Goal: Transaction & Acquisition: Purchase product/service

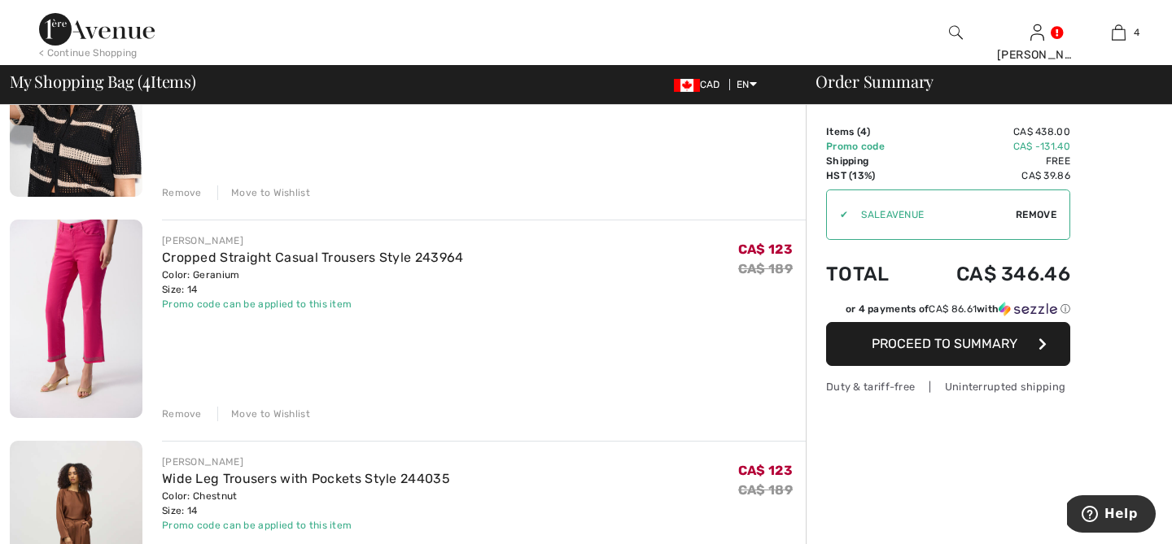
scroll to position [468, 0]
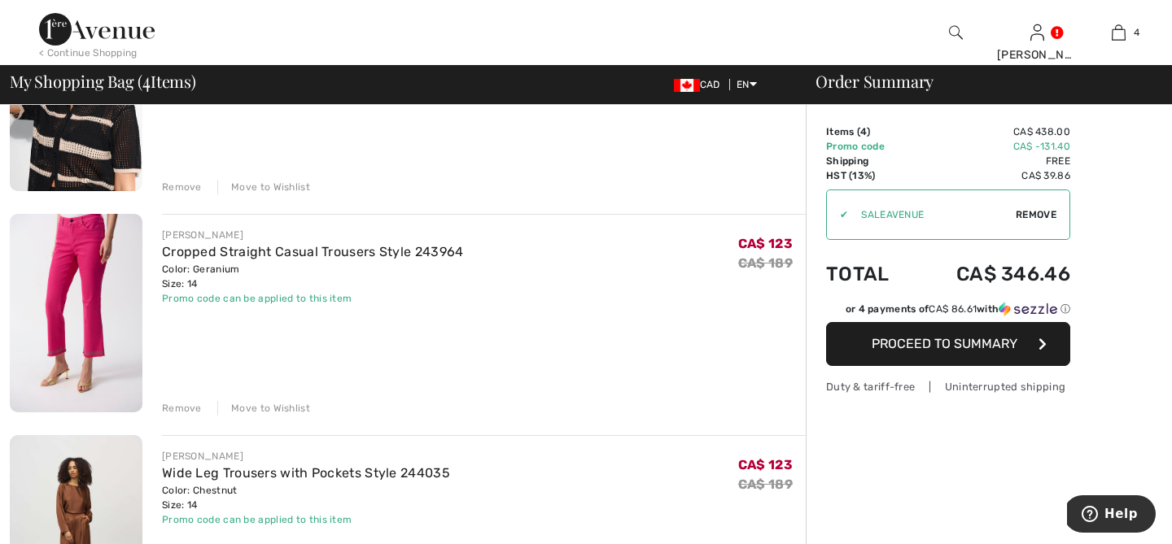
click at [194, 409] on div "Remove" at bounding box center [182, 408] width 40 height 15
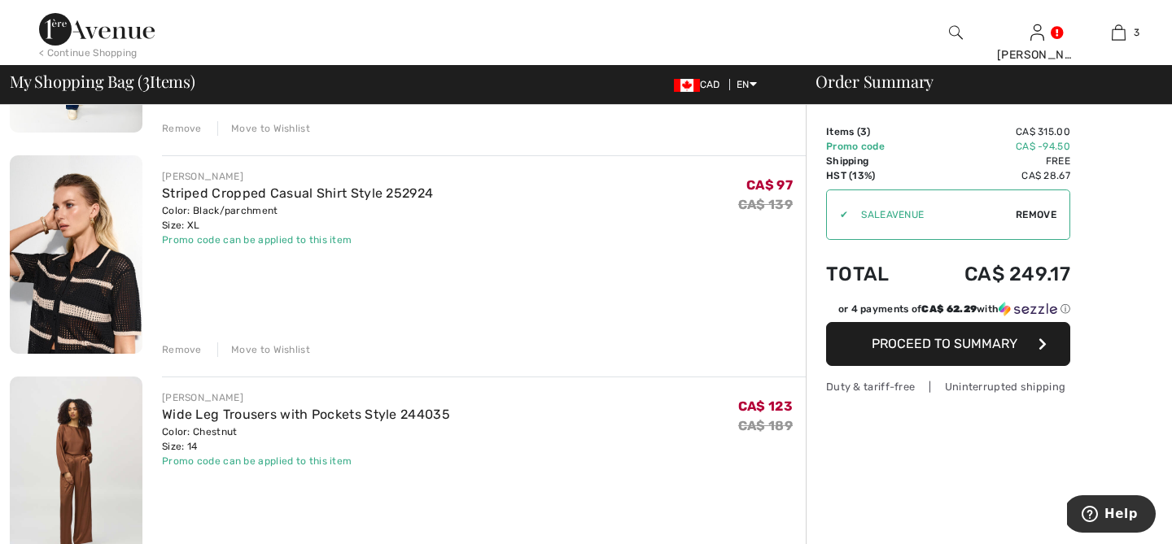
scroll to position [303, 0]
click at [184, 352] on div "Remove" at bounding box center [182, 351] width 40 height 15
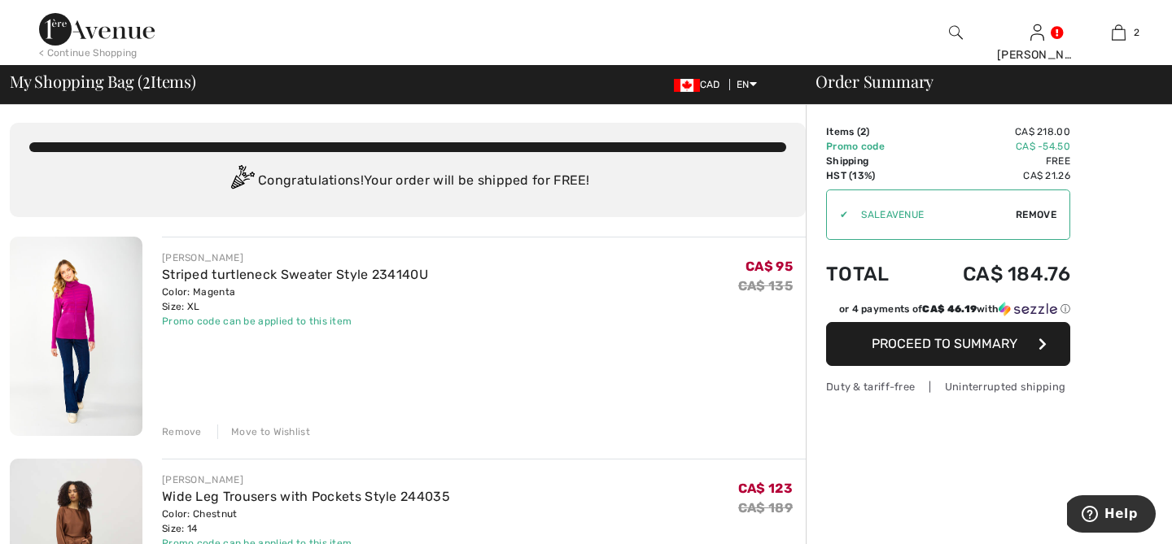
scroll to position [0, 0]
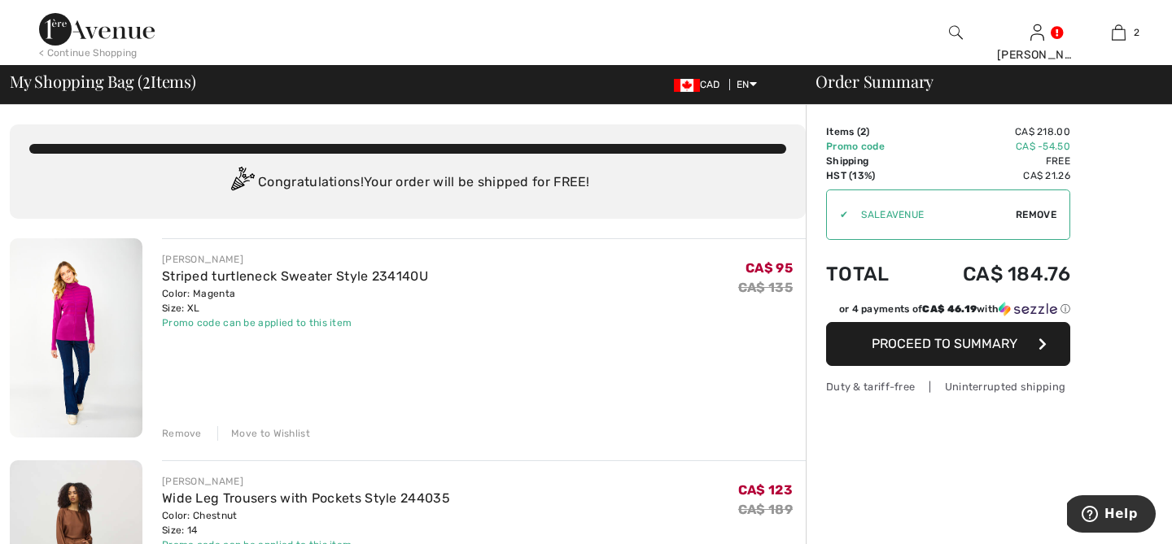
click at [115, 33] on img at bounding box center [97, 29] width 116 height 33
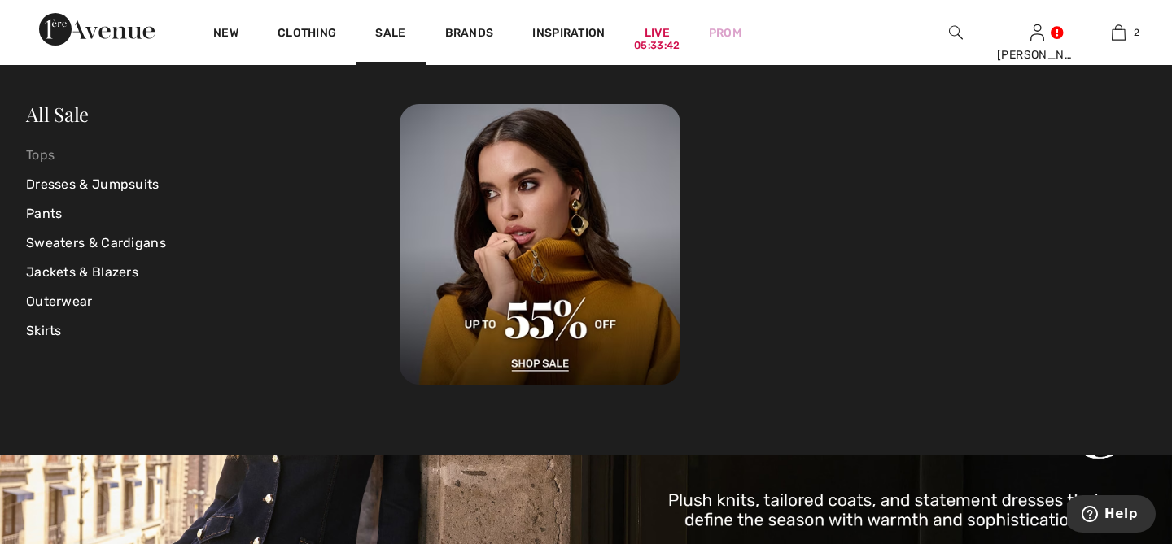
click at [47, 154] on link "Tops" at bounding box center [212, 155] width 373 height 29
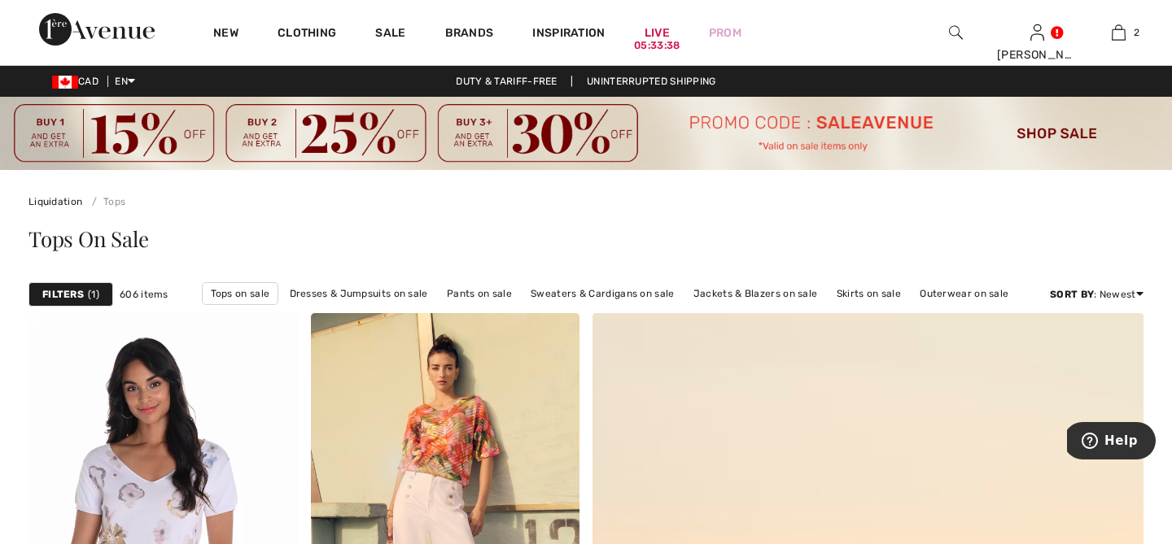
click at [91, 292] on span "1" at bounding box center [93, 294] width 11 height 15
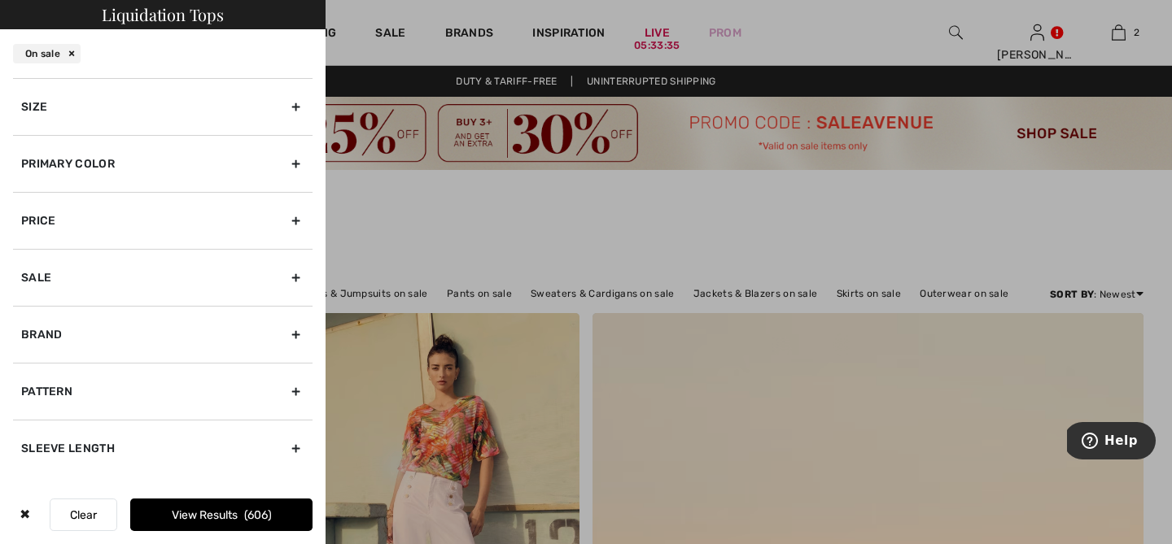
click at [60, 99] on div "Size" at bounding box center [162, 106] width 299 height 57
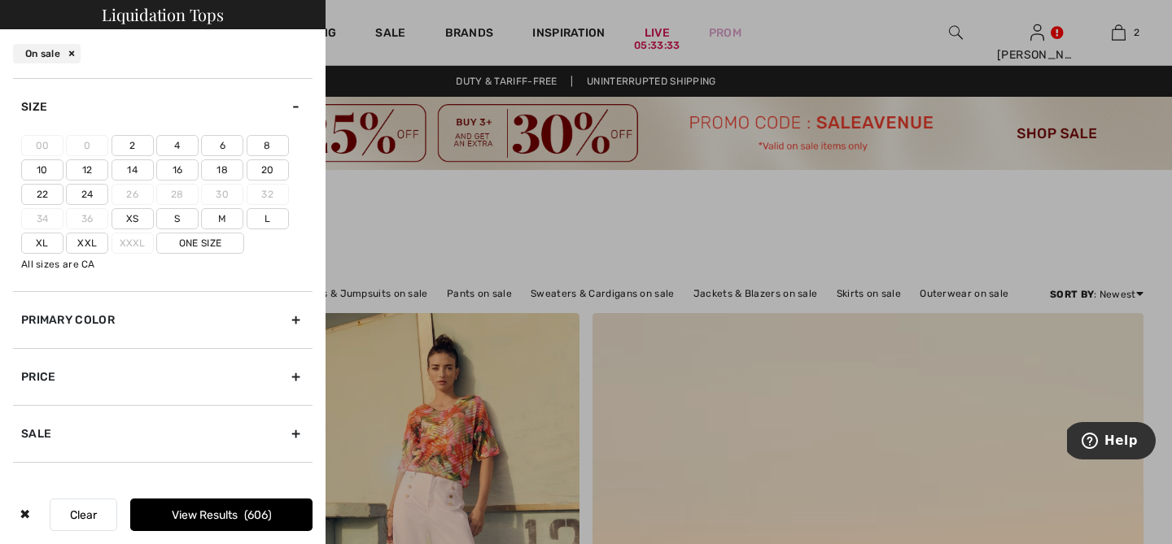
click at [135, 164] on label "14" at bounding box center [132, 169] width 42 height 21
click at [0, 0] on input"] "14" at bounding box center [0, 0] width 0 height 0
click at [45, 241] on label "Xl" at bounding box center [42, 243] width 42 height 21
click at [0, 0] on input"] "Xl" at bounding box center [0, 0] width 0 height 0
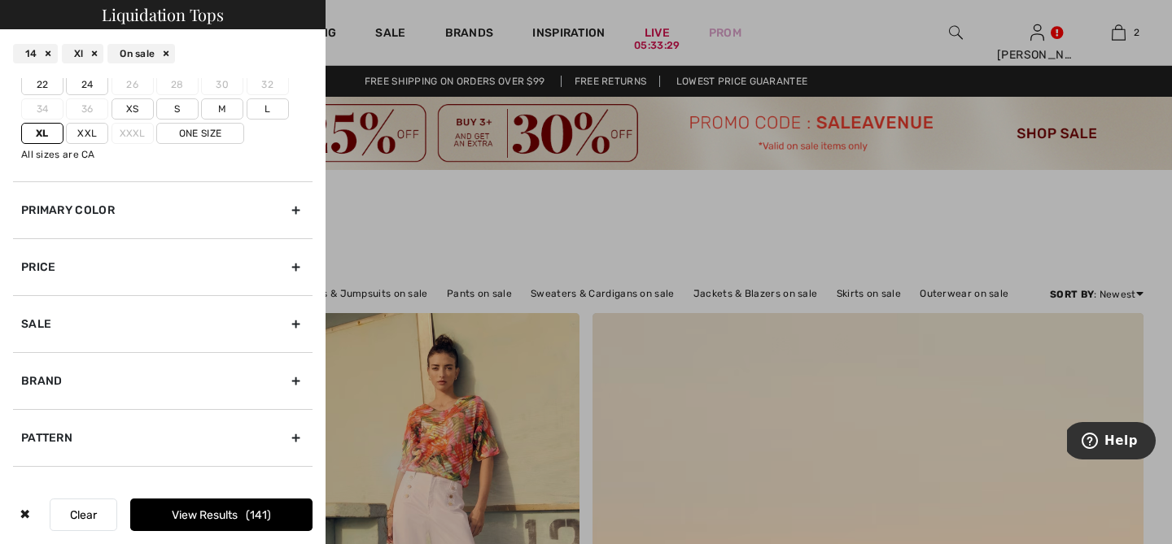
click at [42, 392] on div "Brand" at bounding box center [162, 380] width 299 height 57
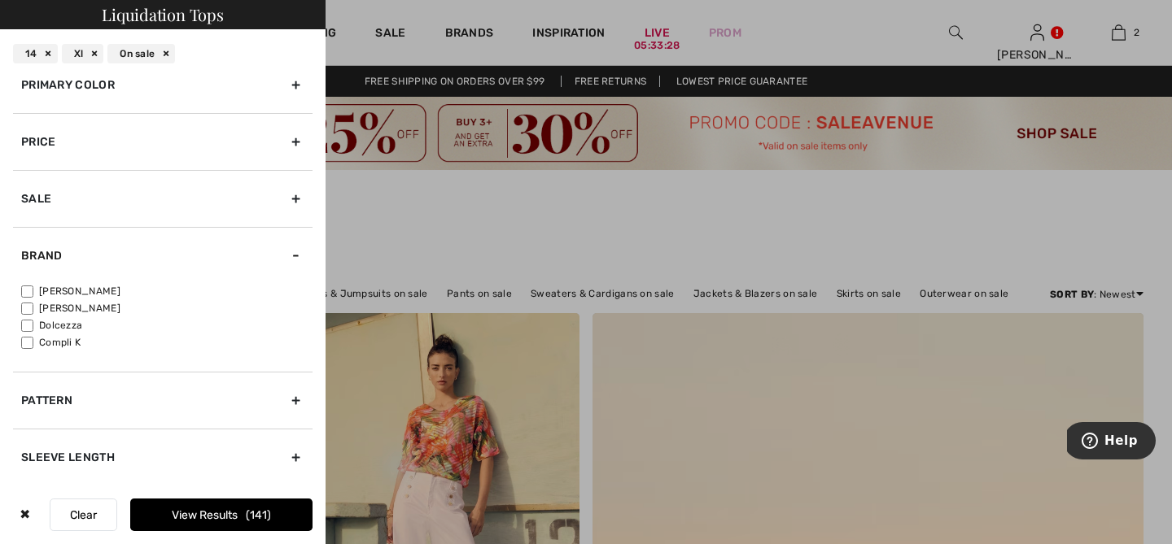
scroll to position [59, 0]
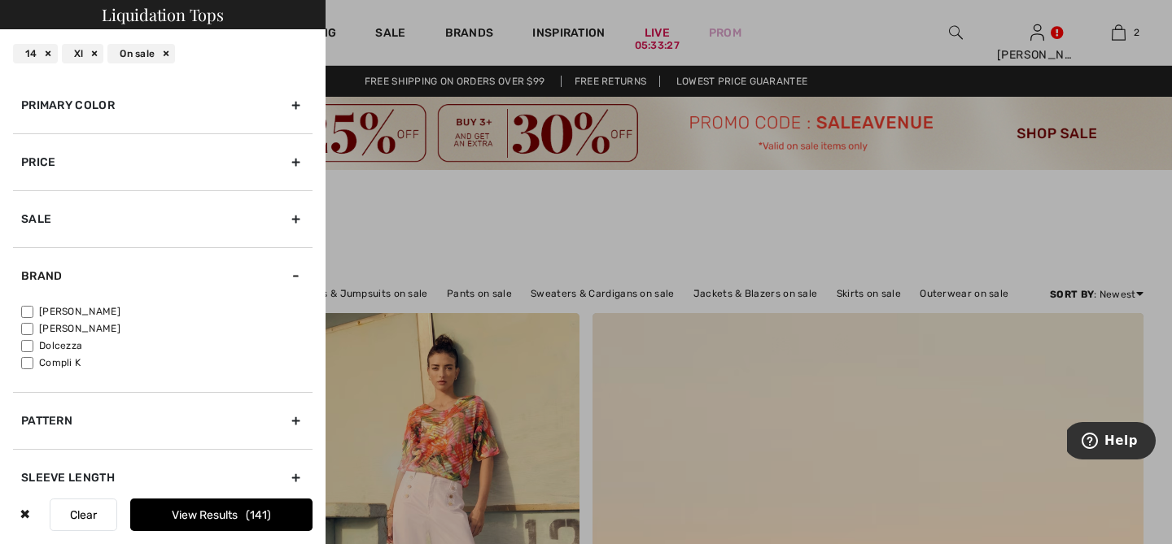
click at [29, 315] on input"] "[PERSON_NAME]" at bounding box center [27, 312] width 12 height 12
checkbox input"] "true"
click at [28, 325] on input"] "[PERSON_NAME]" at bounding box center [27, 329] width 12 height 12
checkbox input"] "true"
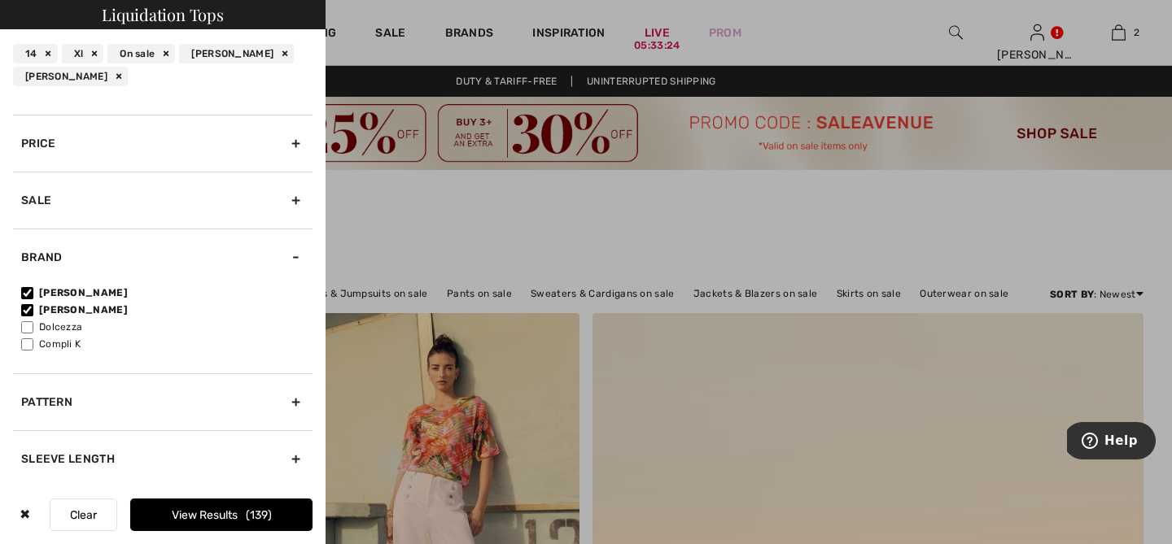
scroll to position [102, 0]
click at [704, 410] on div at bounding box center [586, 272] width 1172 height 544
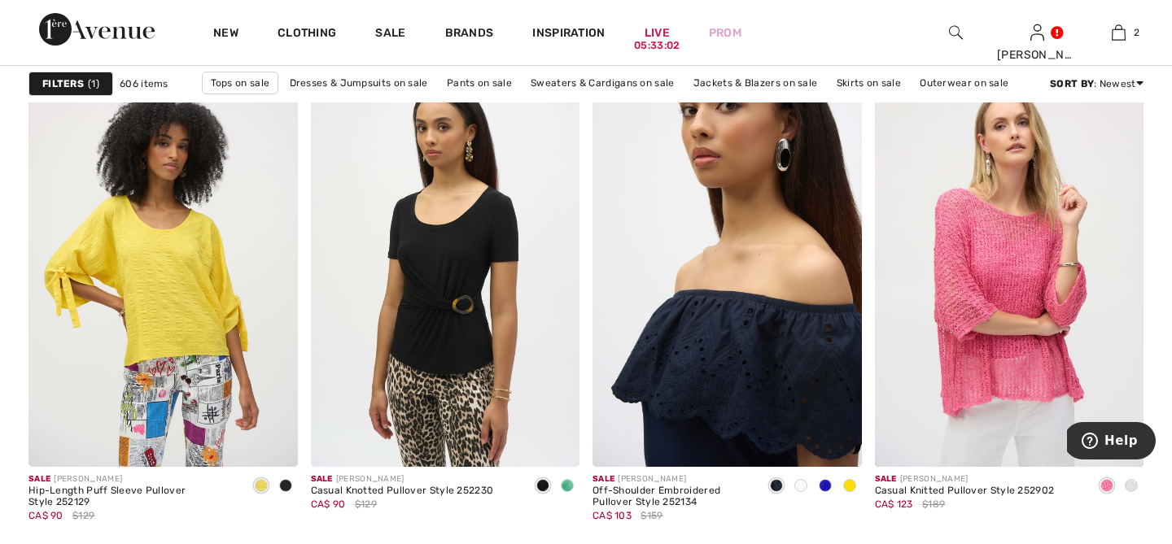
scroll to position [3373, 0]
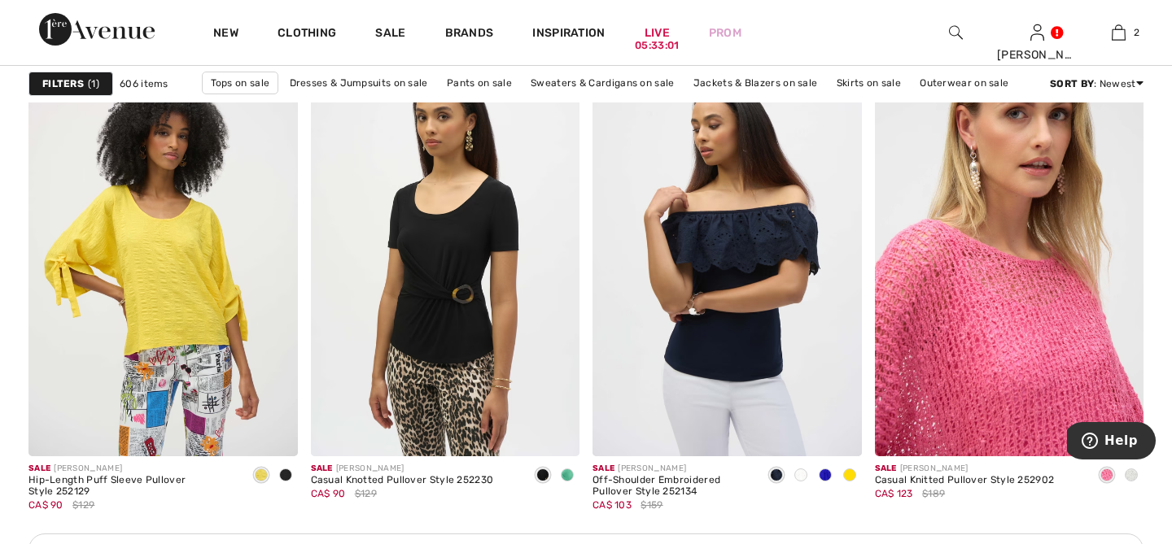
click at [1051, 313] on img at bounding box center [1009, 256] width 269 height 404
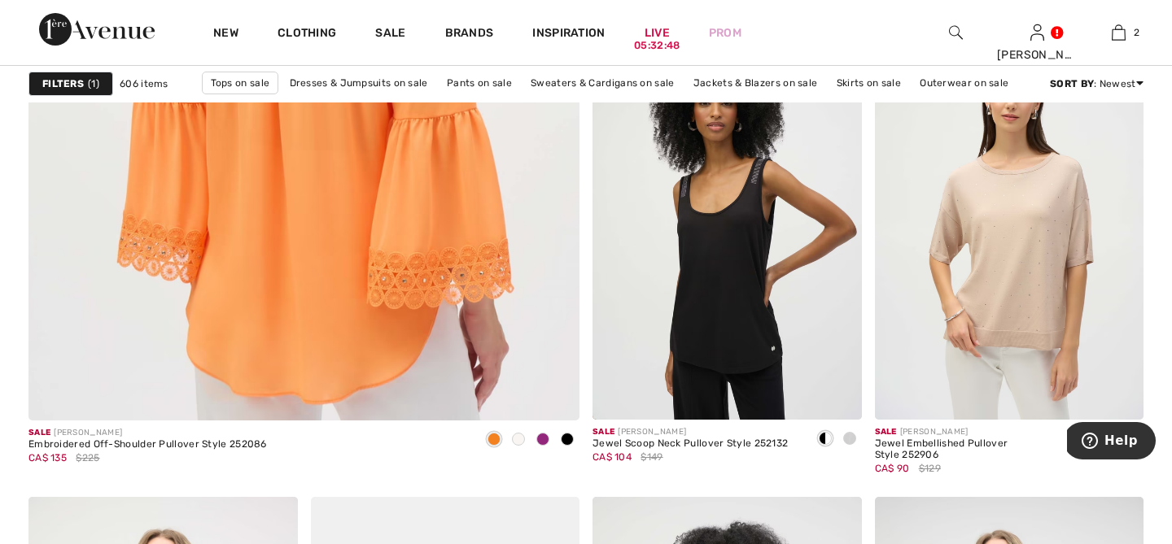
scroll to position [4559, 0]
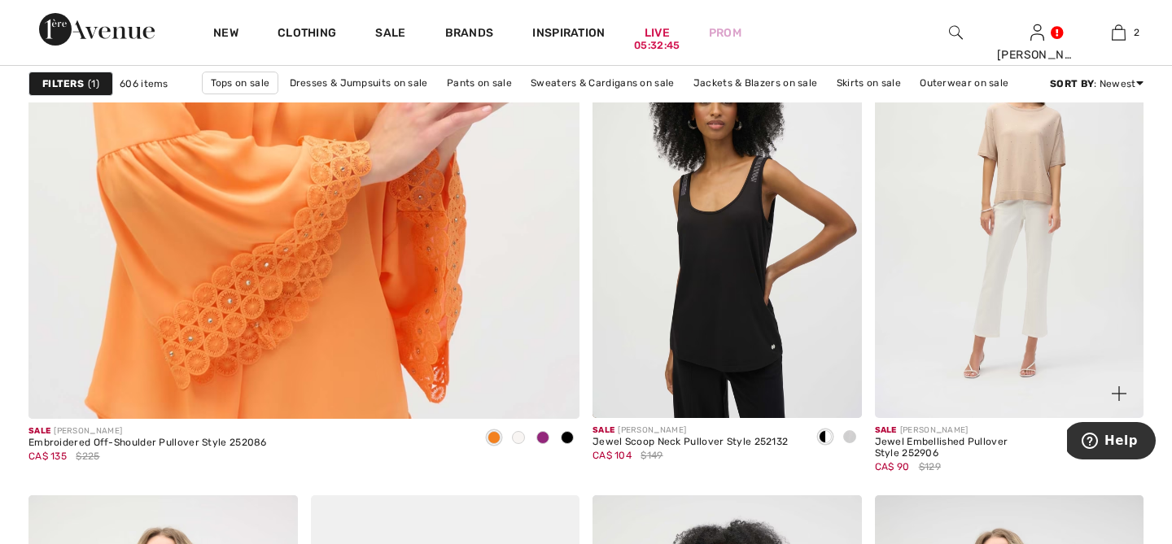
click at [1042, 231] on img at bounding box center [1009, 217] width 269 height 404
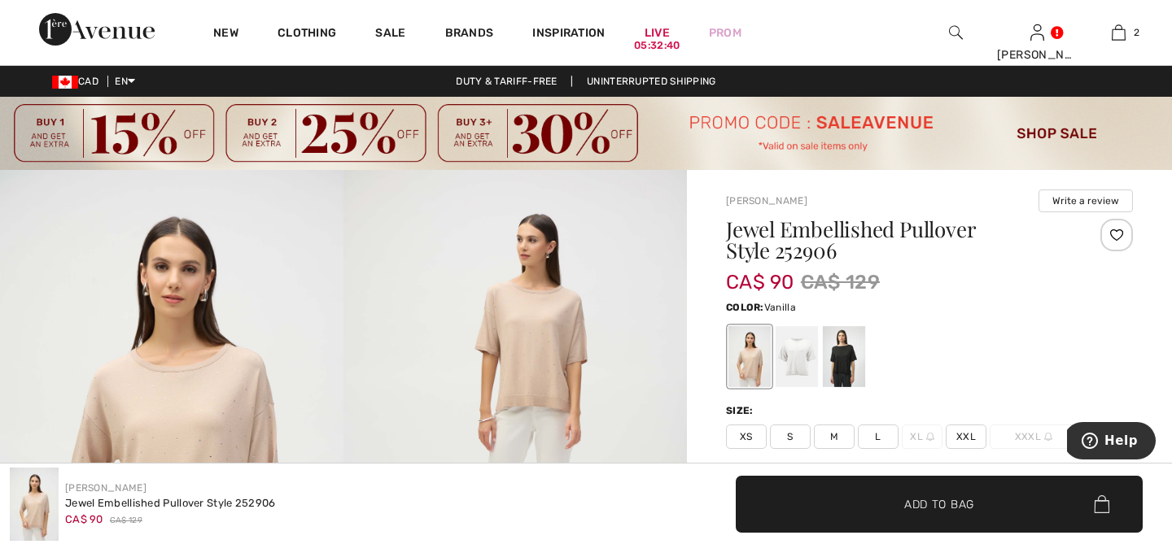
click at [793, 374] on div at bounding box center [796, 356] width 42 height 61
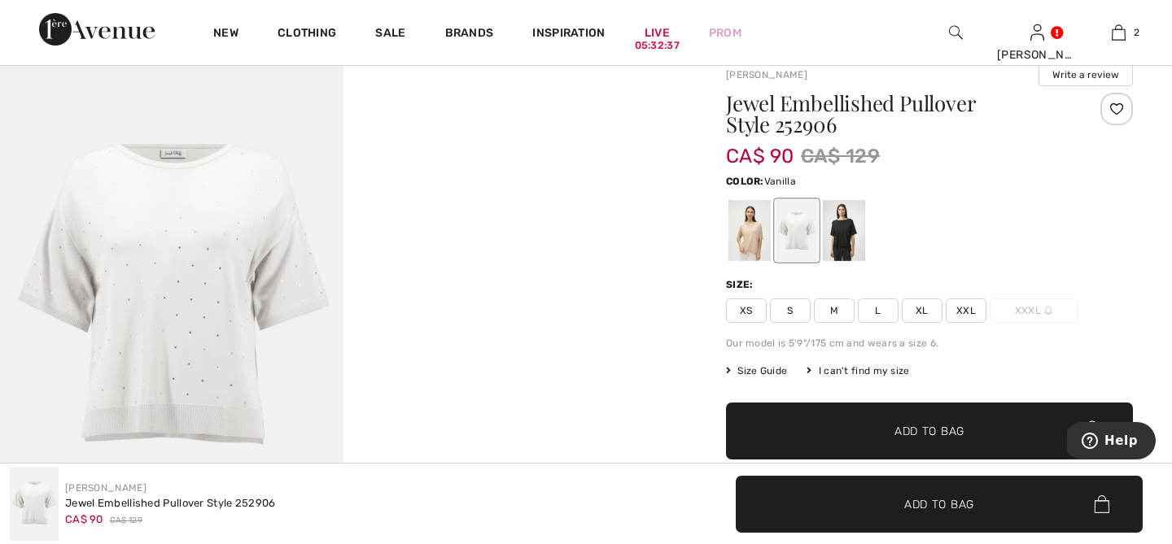
scroll to position [128, 0]
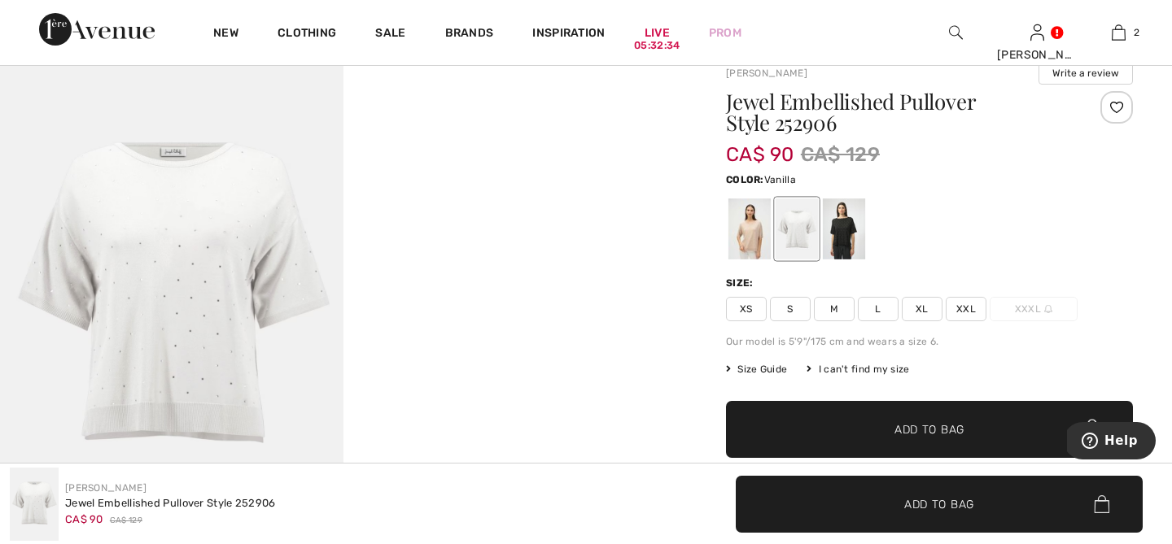
click at [205, 331] on img at bounding box center [171, 299] width 343 height 515
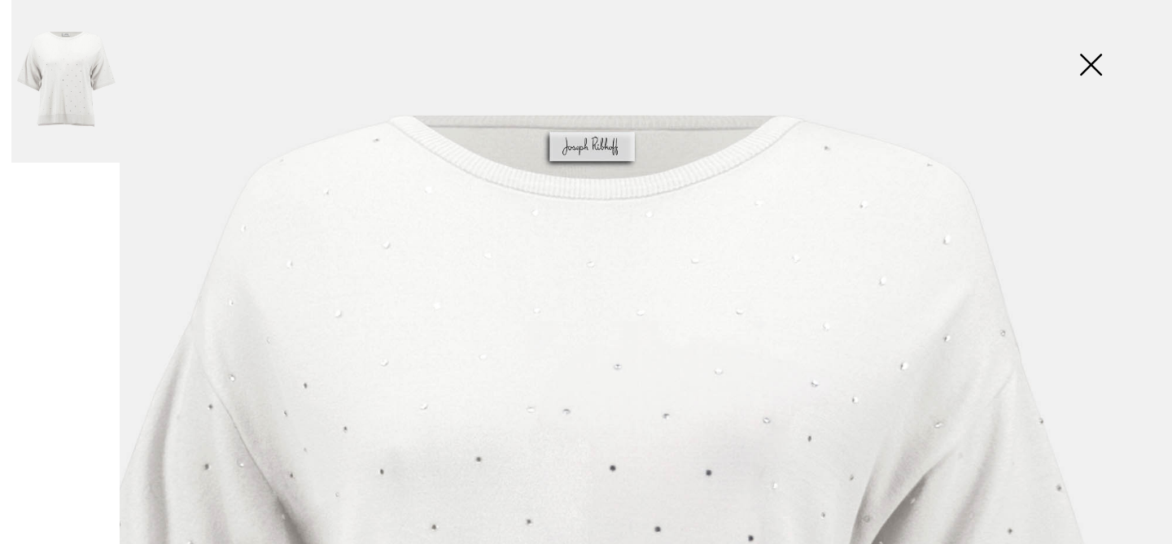
scroll to position [195, 0]
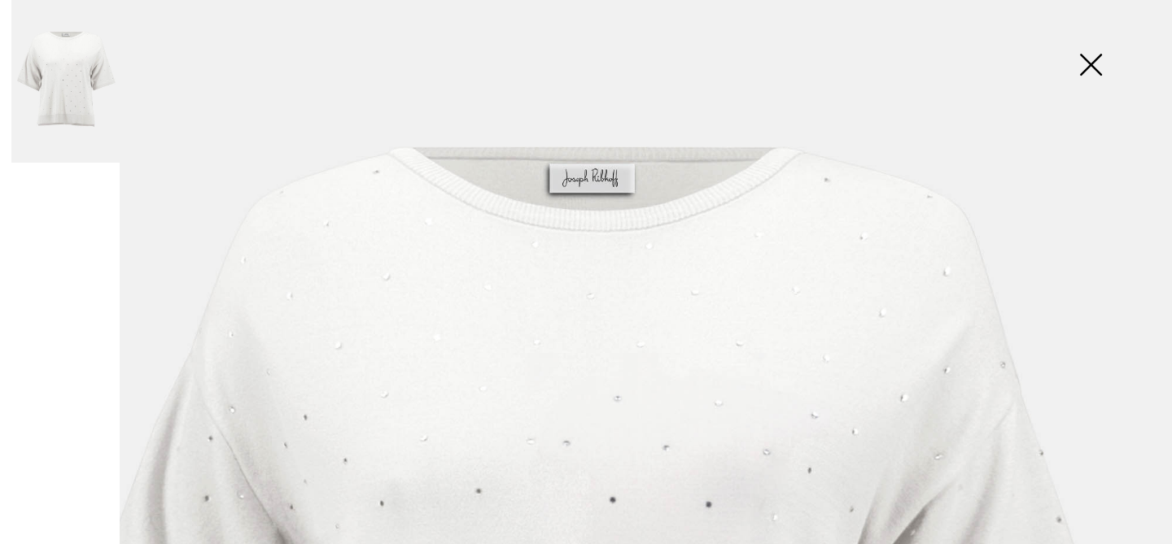
click at [1097, 70] on img at bounding box center [1090, 66] width 81 height 84
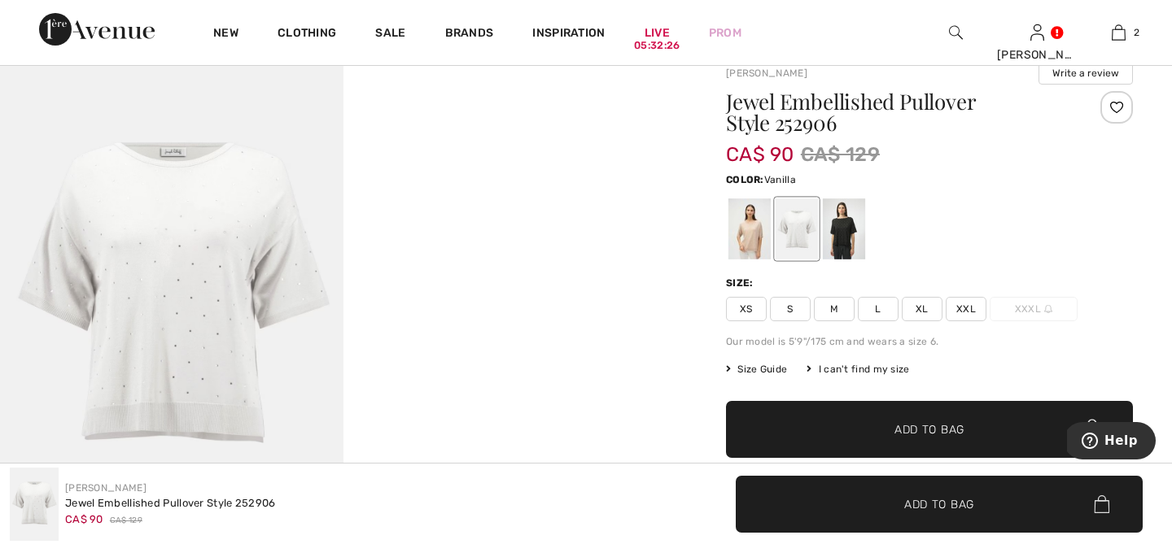
click at [925, 315] on span "XL" at bounding box center [922, 309] width 41 height 24
click at [728, 231] on div at bounding box center [749, 229] width 42 height 61
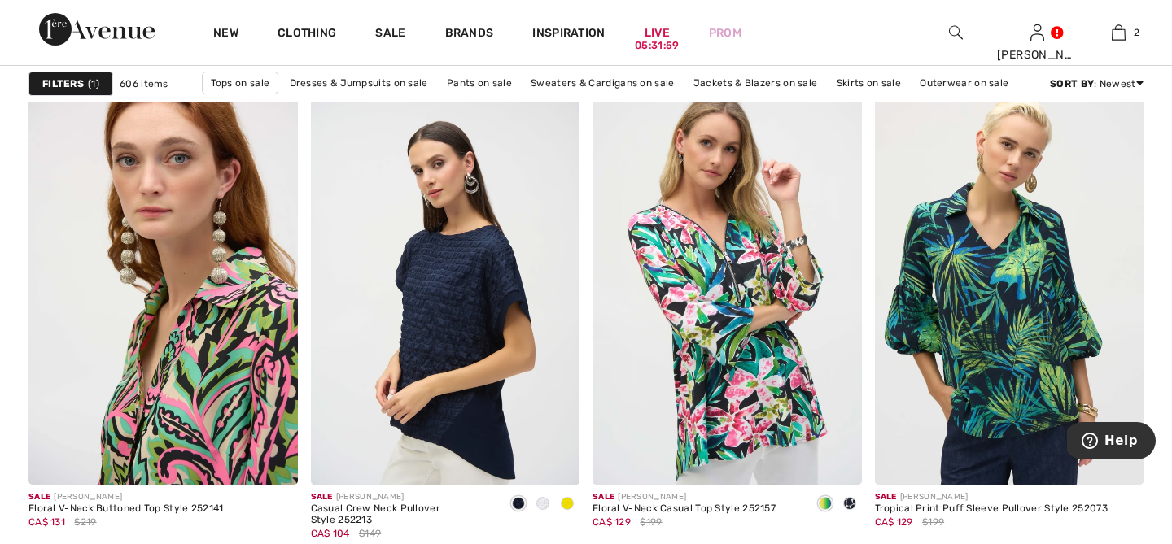
scroll to position [6651, 0]
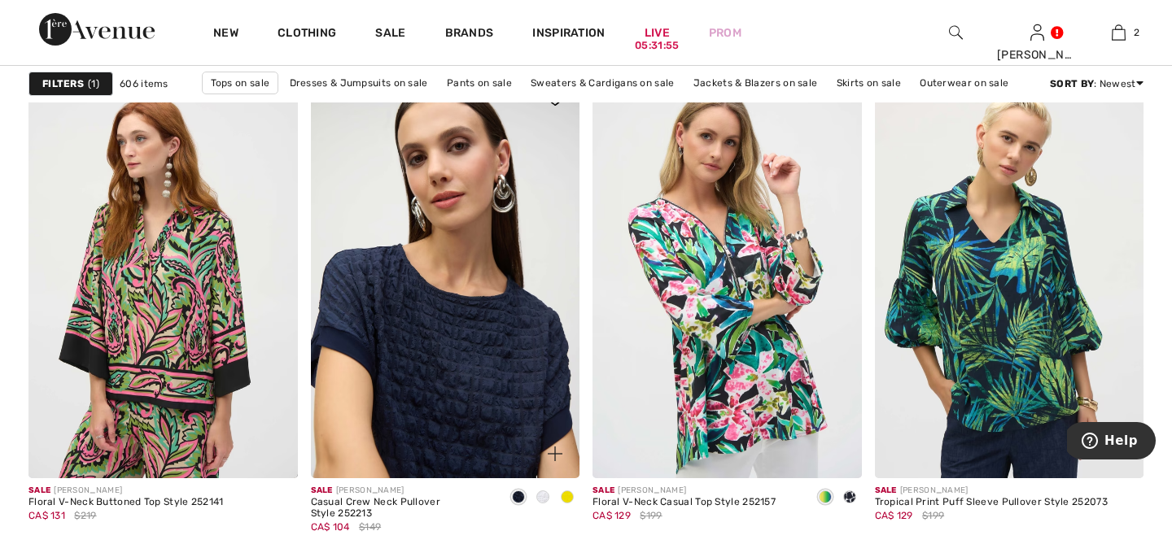
click at [469, 340] on img at bounding box center [445, 277] width 269 height 404
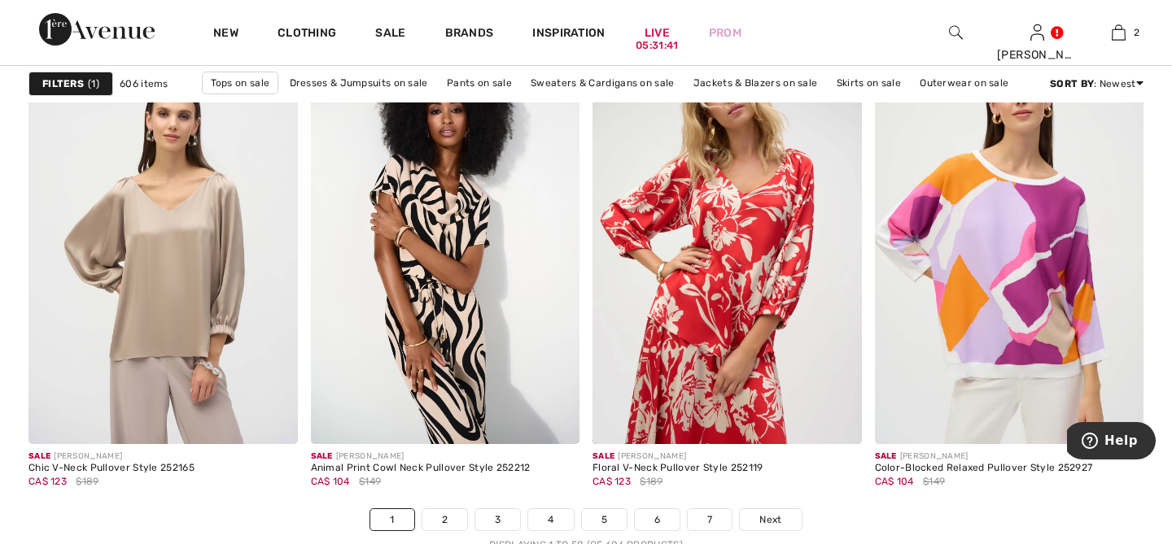
scroll to position [7129, 0]
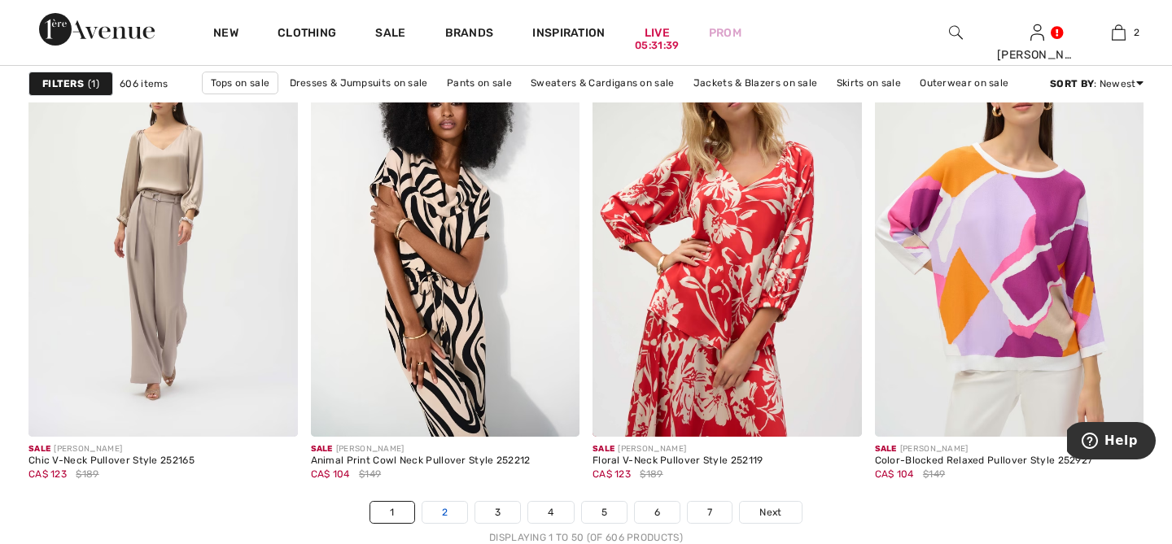
click at [445, 517] on link "2" at bounding box center [444, 512] width 45 height 21
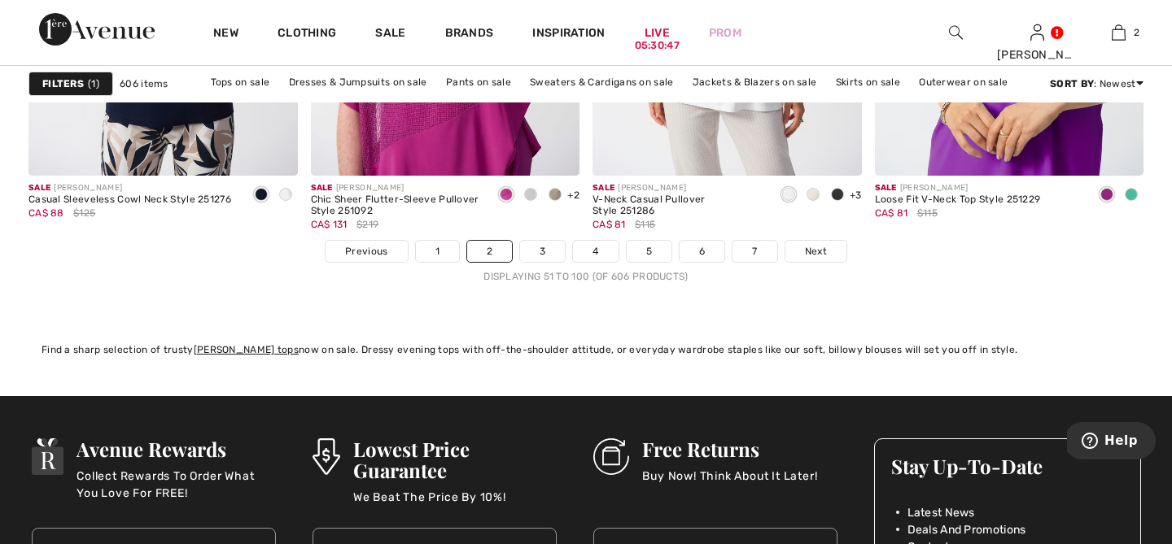
scroll to position [7441, 0]
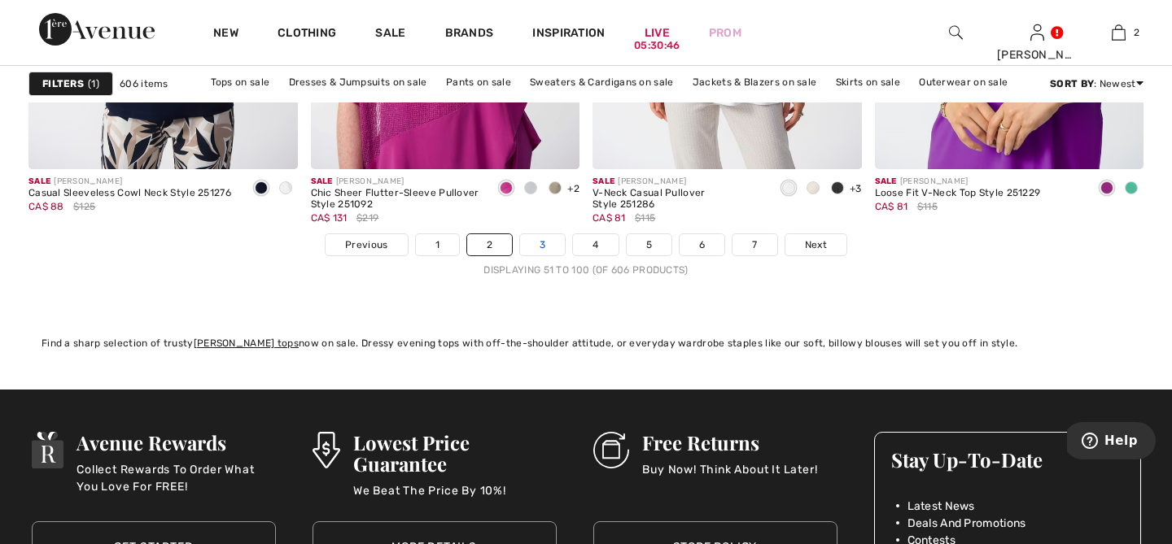
click at [532, 245] on link "3" at bounding box center [542, 244] width 45 height 21
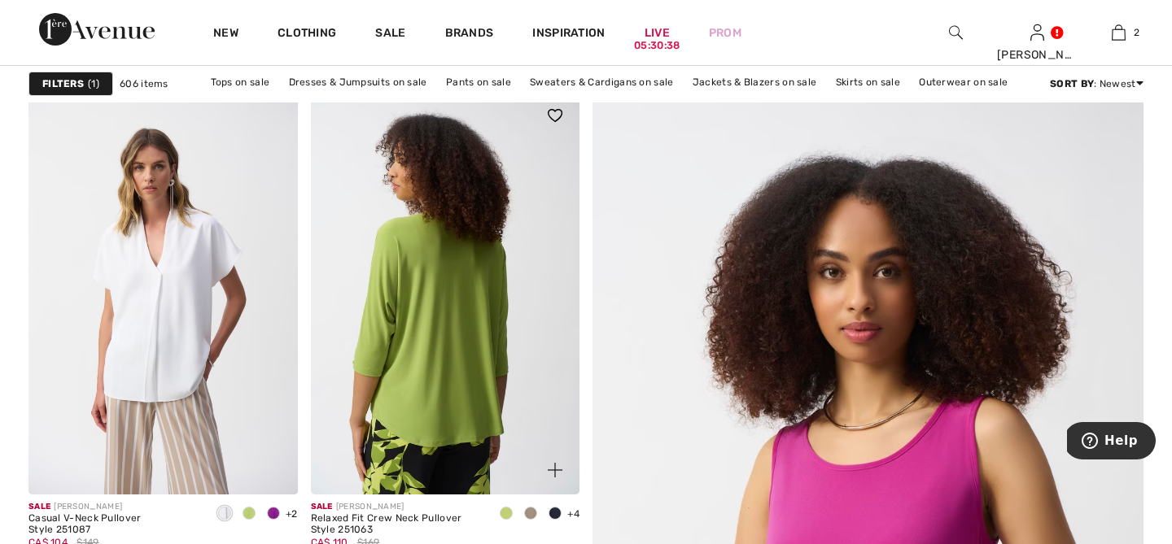
scroll to position [229, 0]
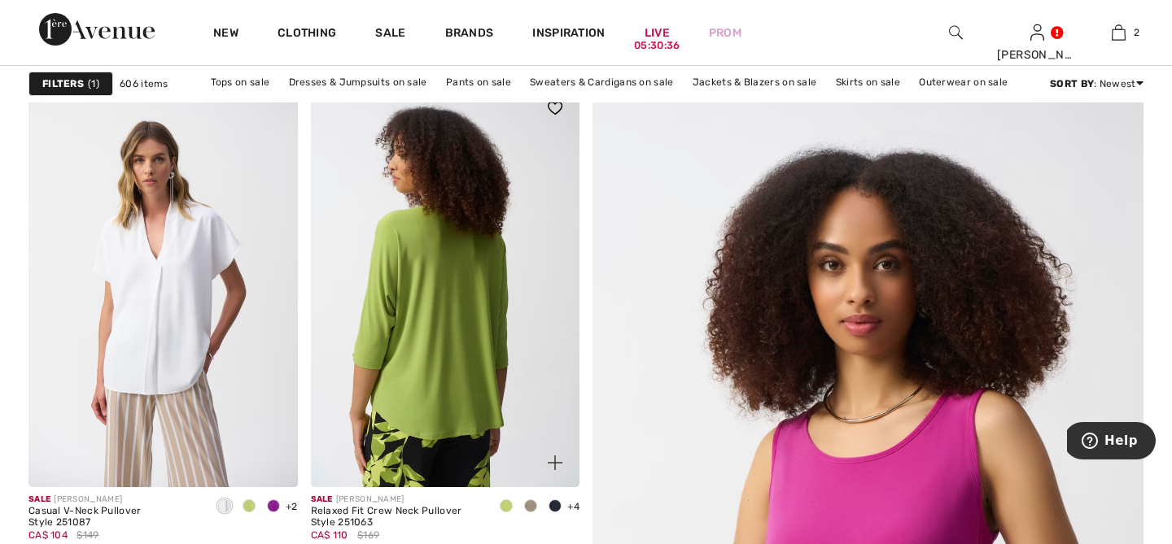
click at [467, 274] on img at bounding box center [445, 286] width 269 height 404
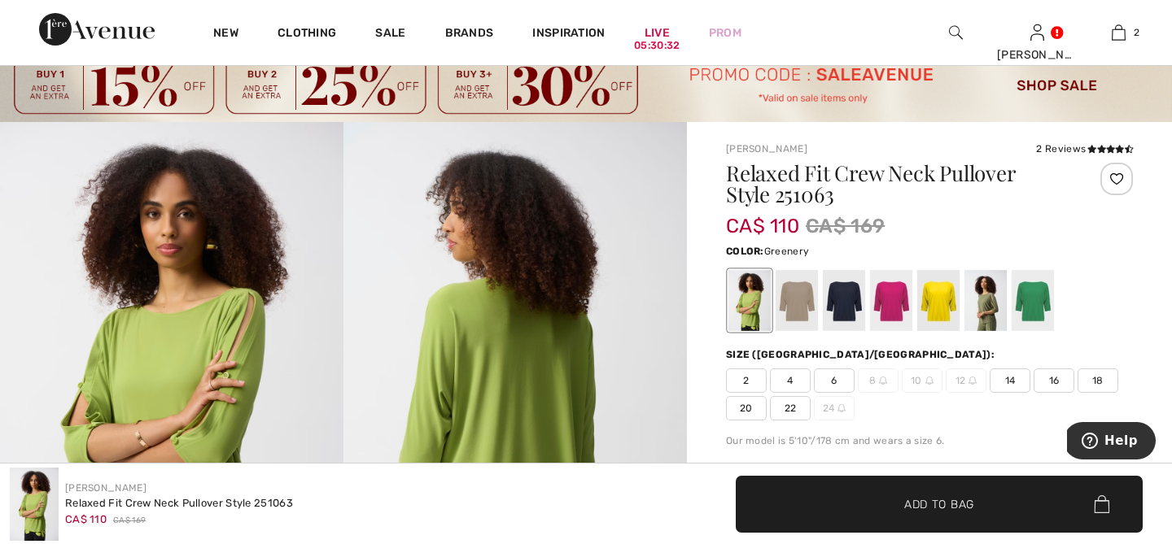
scroll to position [57, 0]
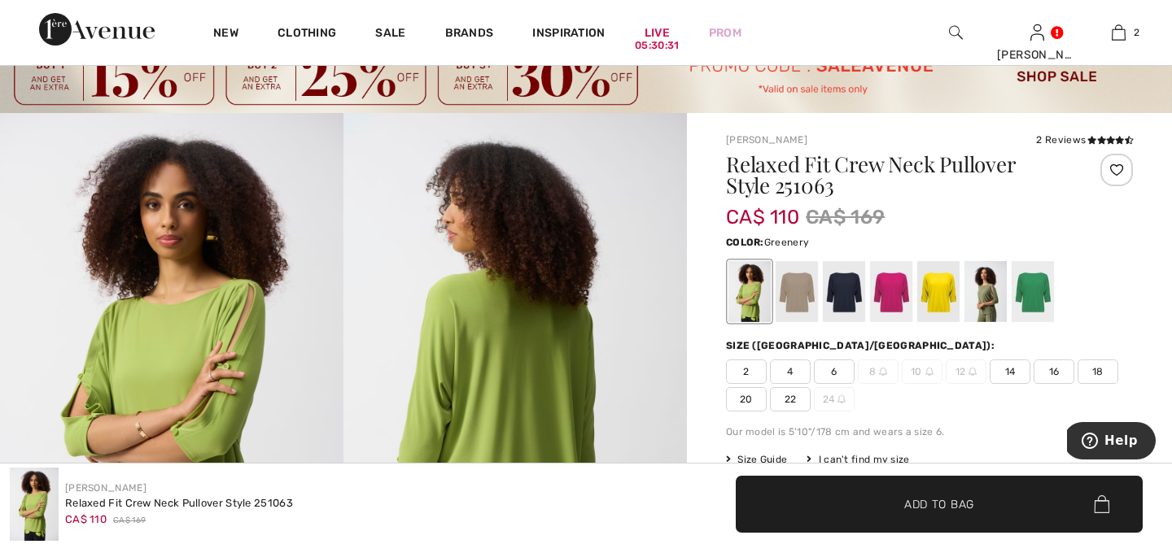
click at [1008, 369] on span "14" at bounding box center [1009, 372] width 41 height 24
click at [797, 299] on div at bounding box center [796, 291] width 42 height 61
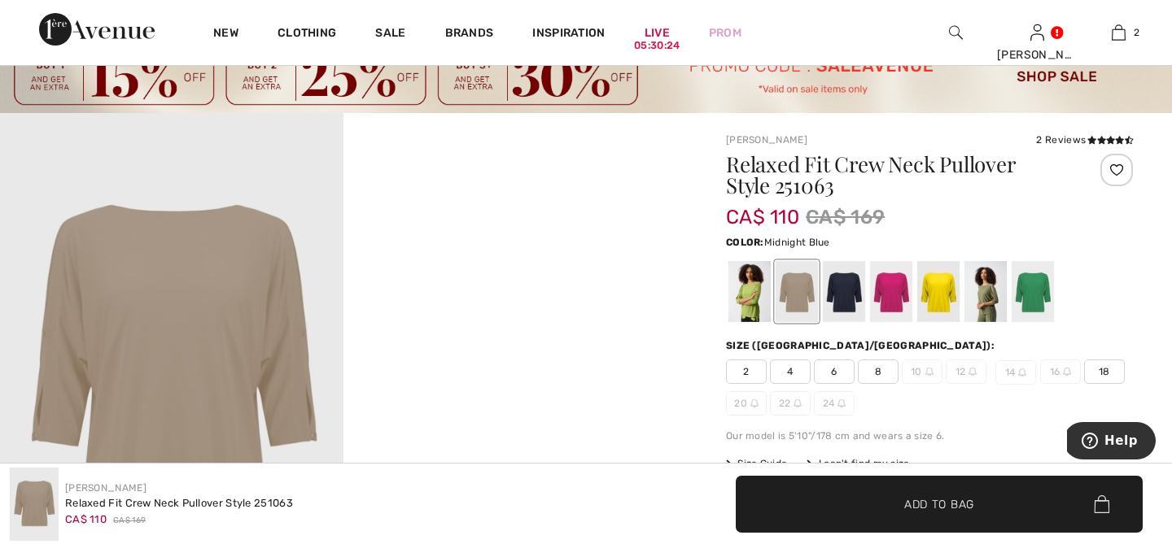
click at [847, 300] on div at bounding box center [844, 291] width 42 height 61
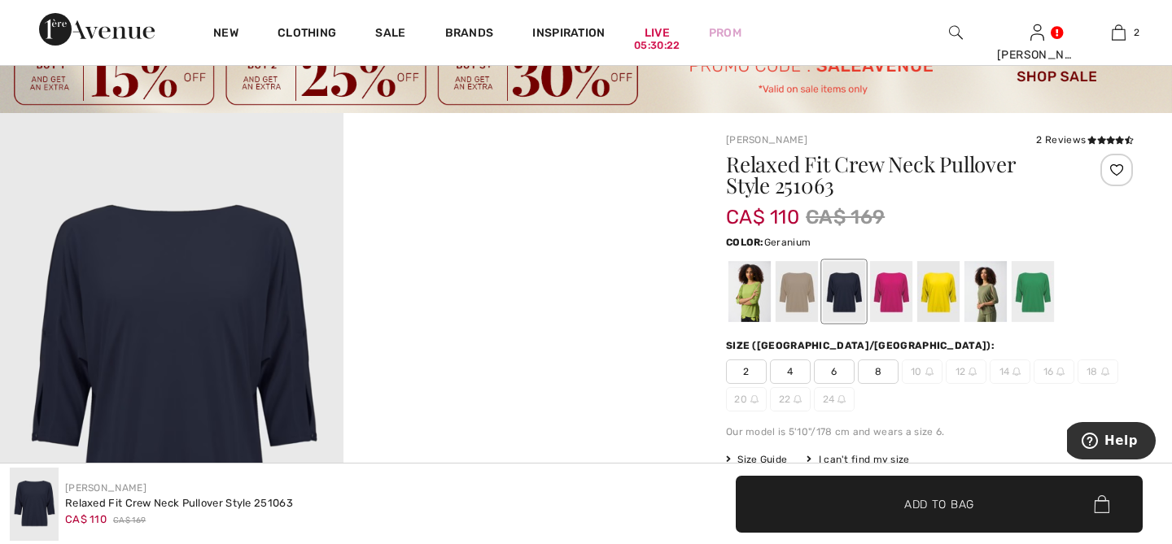
click at [880, 304] on div at bounding box center [891, 291] width 42 height 61
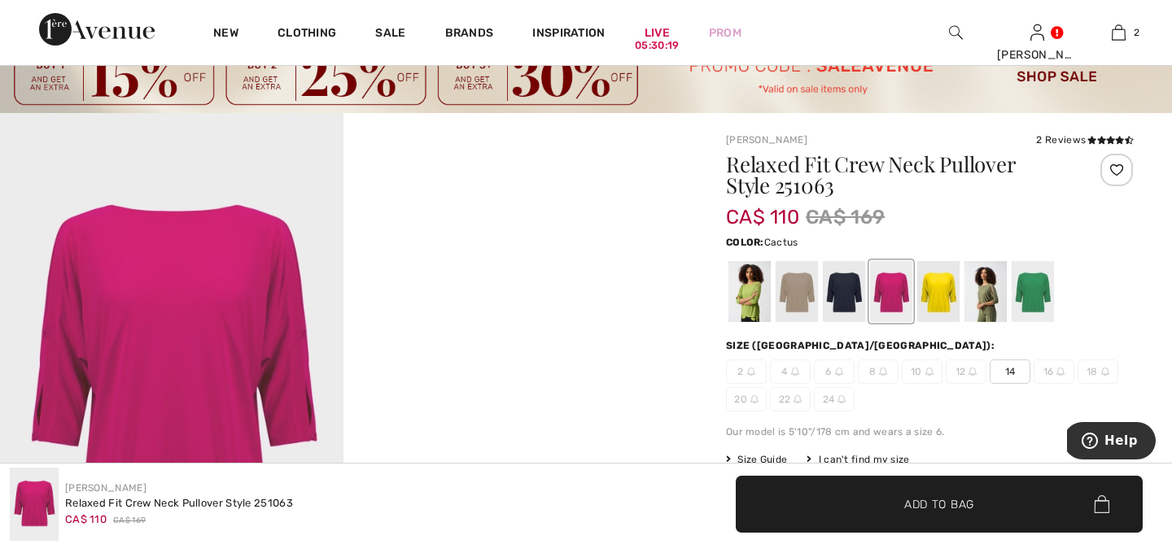
click at [996, 306] on div at bounding box center [985, 291] width 42 height 61
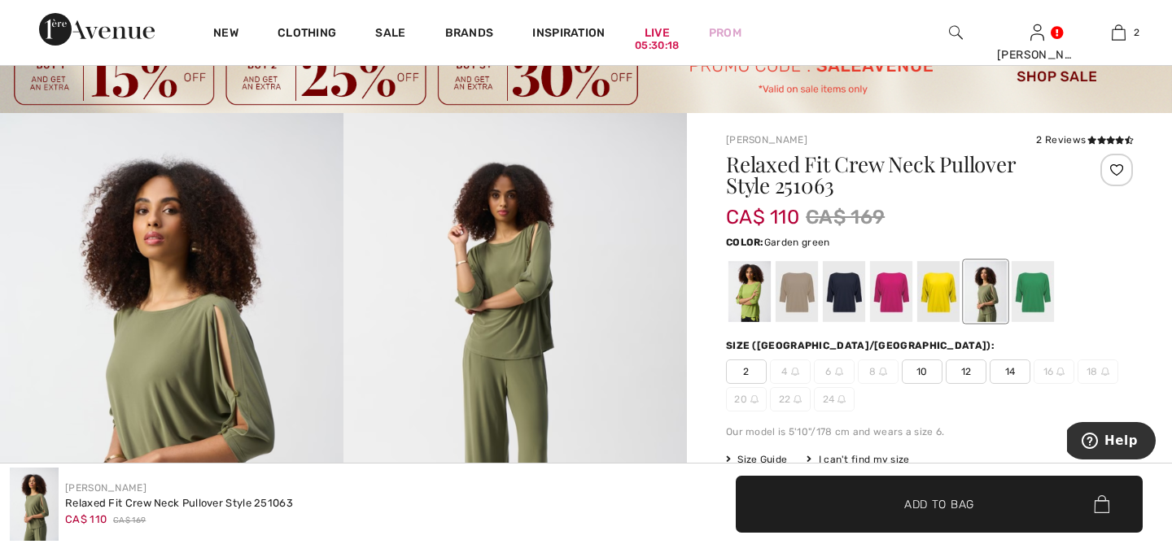
click at [1036, 303] on div at bounding box center [1032, 291] width 42 height 61
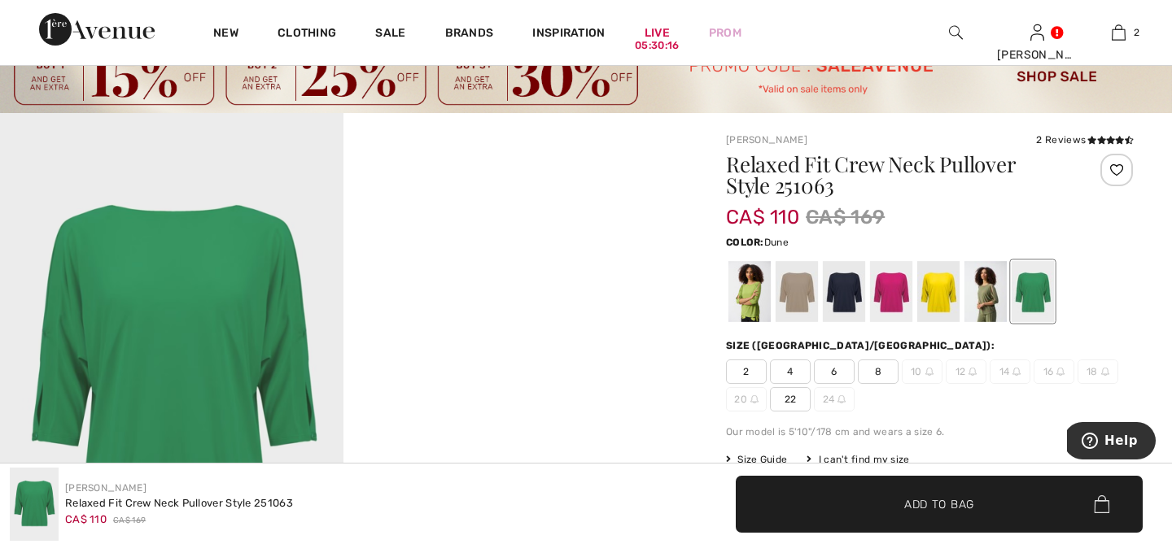
click at [792, 299] on div at bounding box center [796, 291] width 42 height 61
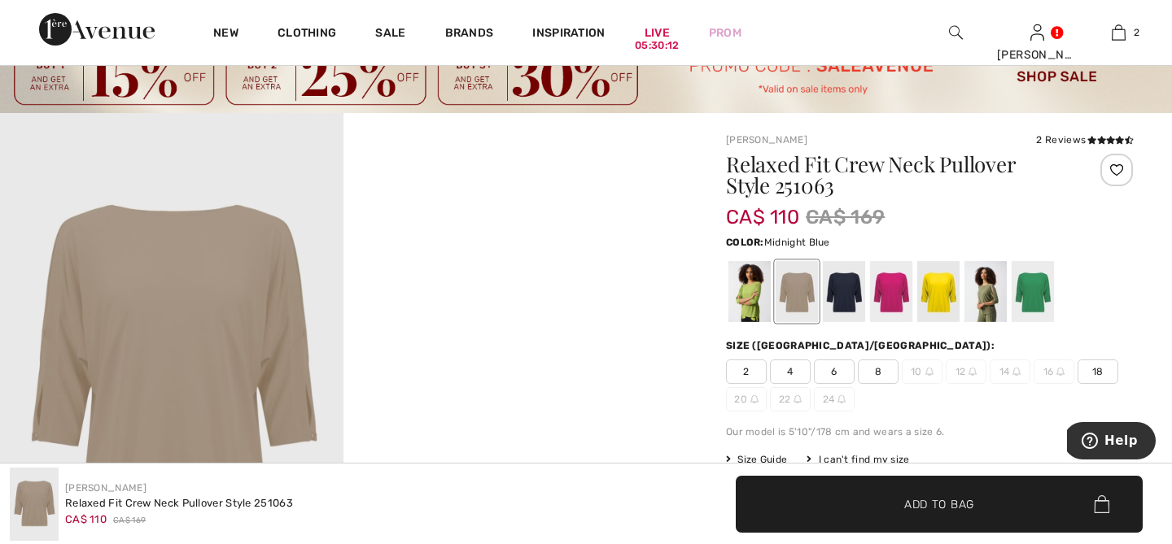
click at [834, 303] on div at bounding box center [844, 291] width 42 height 61
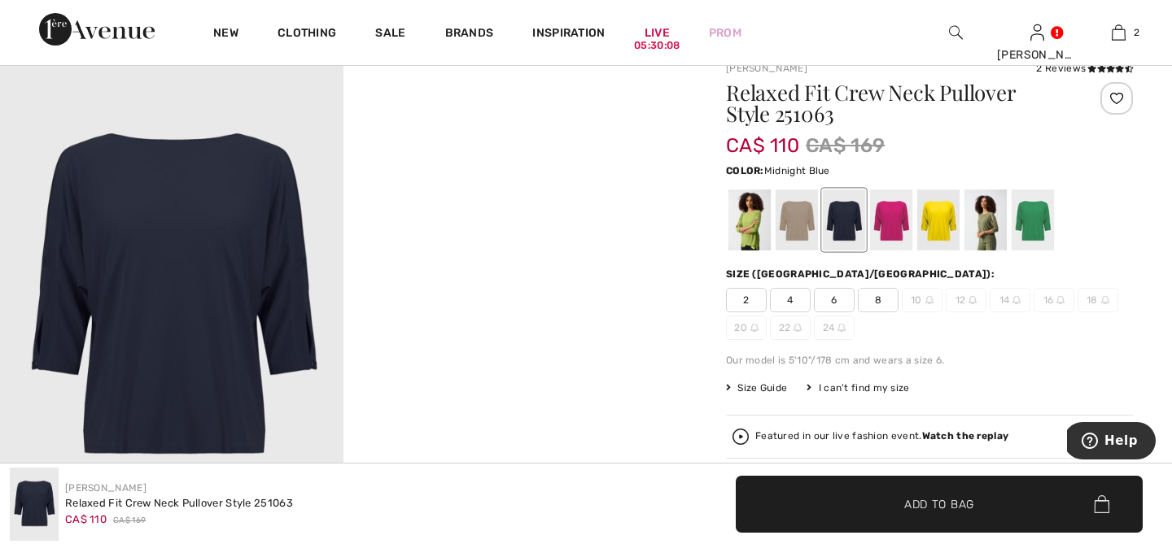
scroll to position [129, 0]
click at [880, 238] on div at bounding box center [891, 219] width 42 height 61
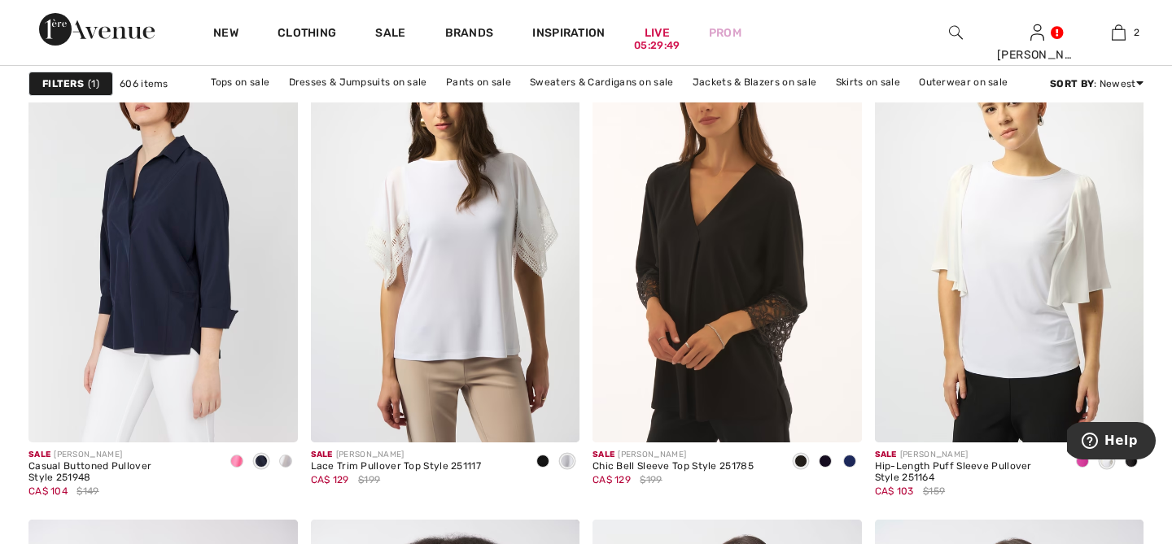
scroll to position [1230, 0]
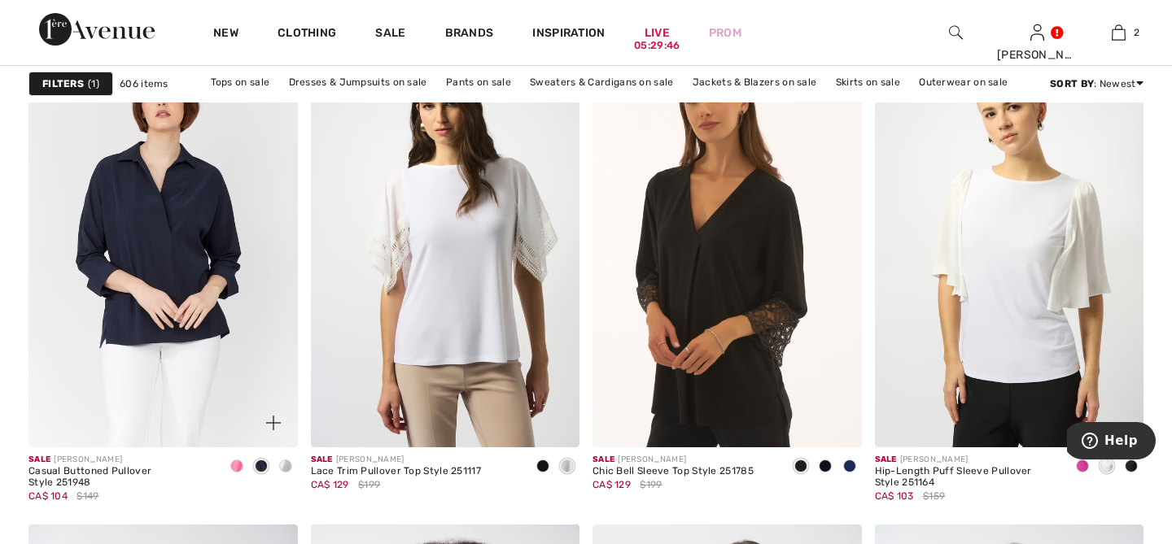
click at [286, 468] on span at bounding box center [285, 466] width 13 height 13
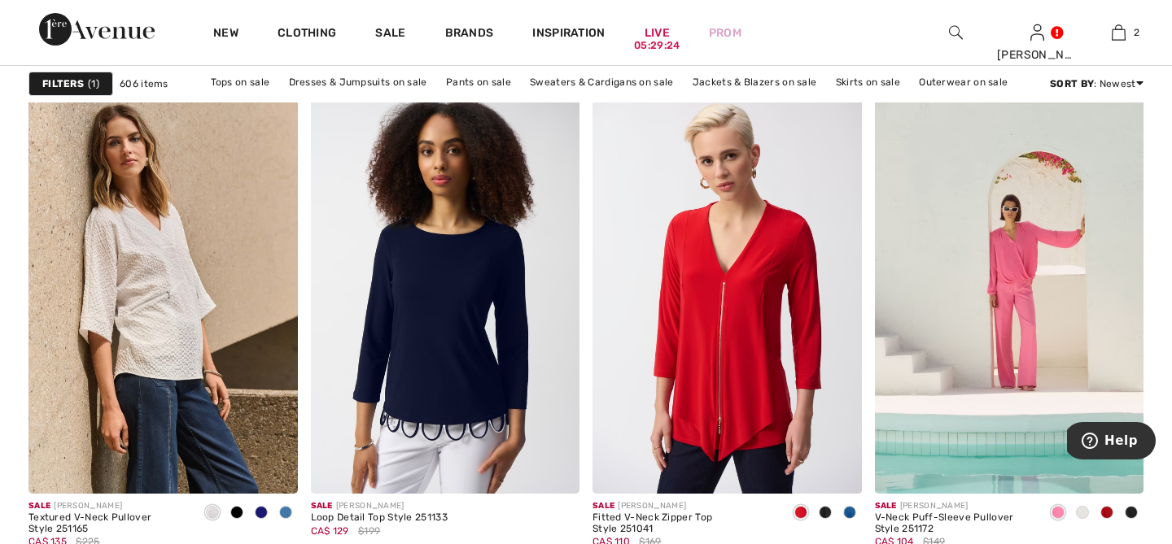
scroll to position [4966, 0]
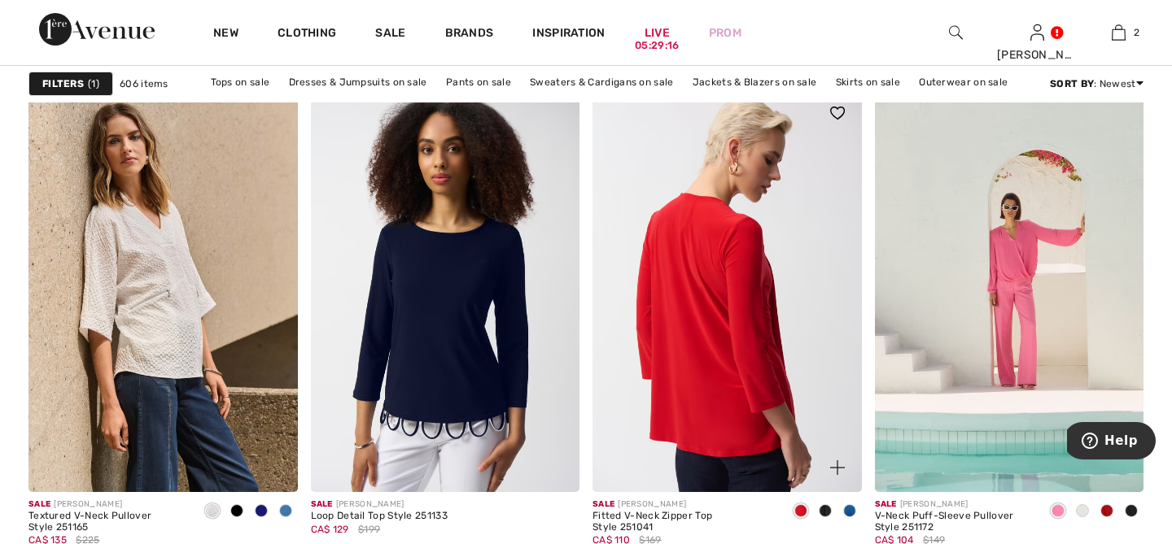
click at [792, 425] on img at bounding box center [726, 291] width 269 height 404
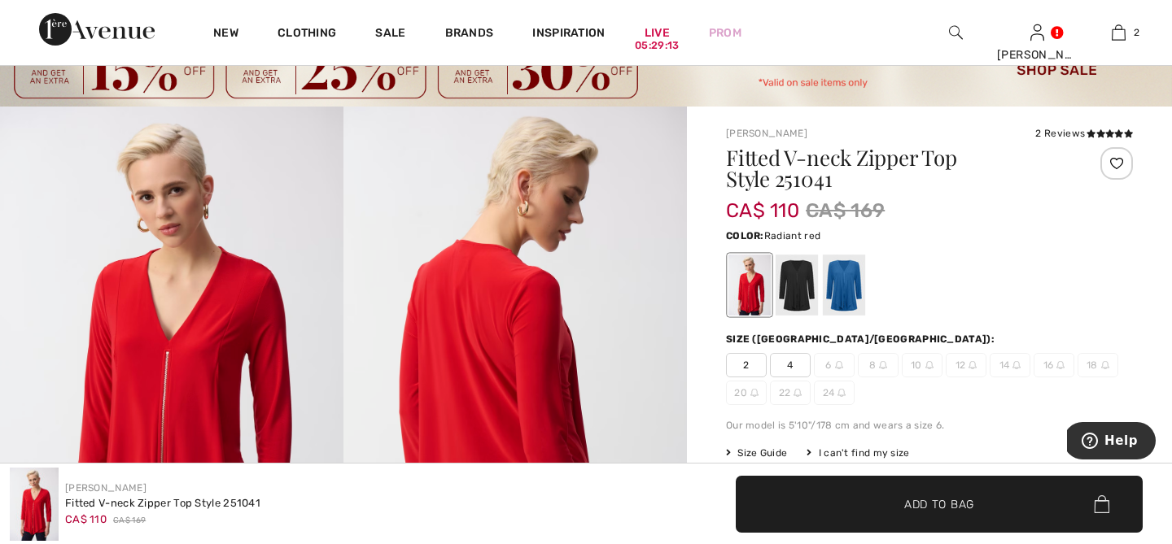
scroll to position [68, 0]
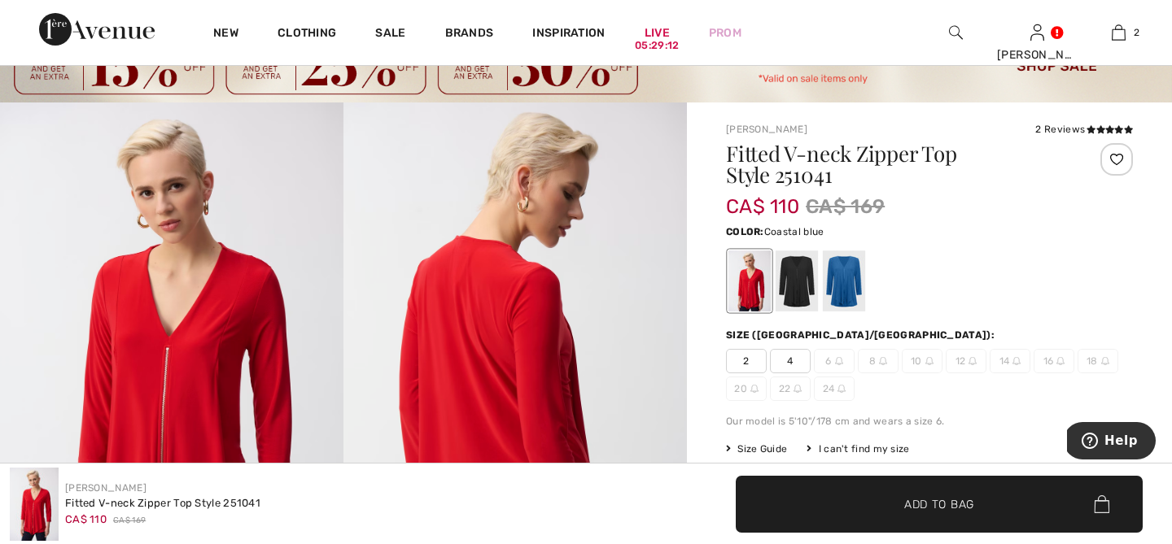
click at [845, 297] on div at bounding box center [844, 281] width 42 height 61
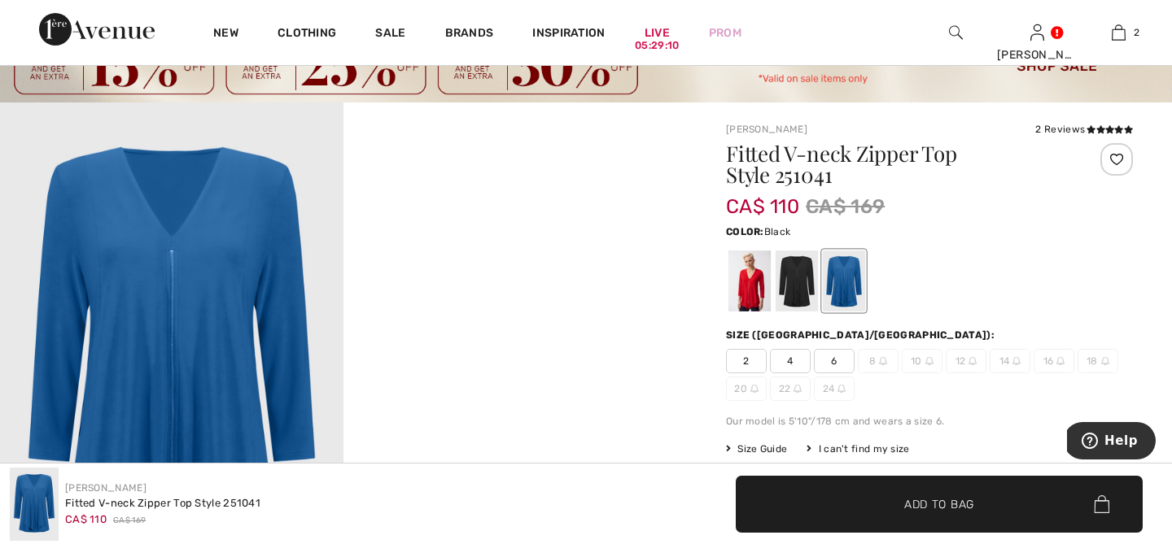
click at [806, 294] on div at bounding box center [796, 281] width 42 height 61
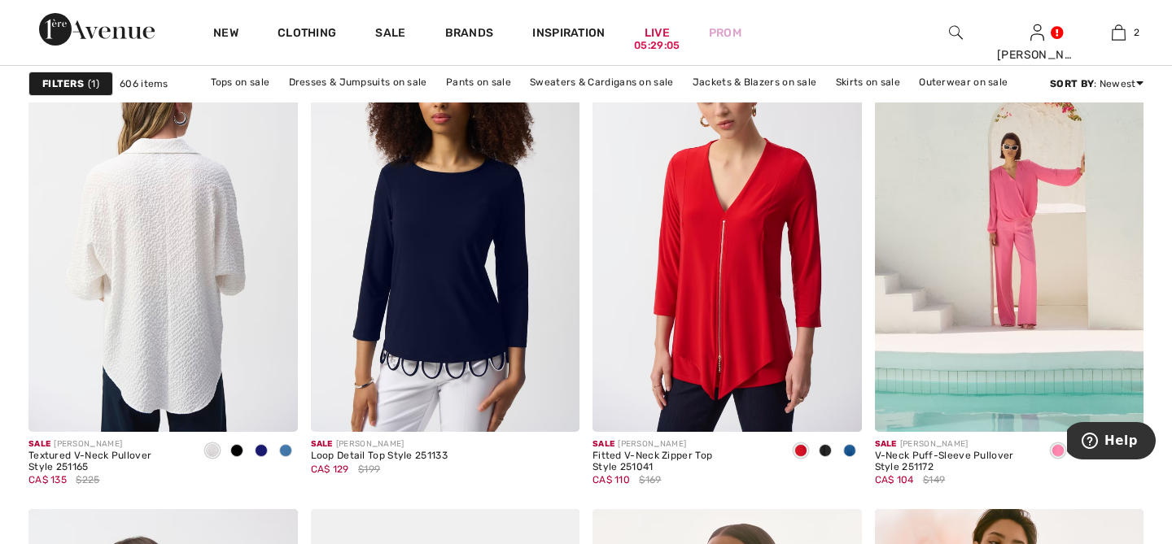
scroll to position [5030, 0]
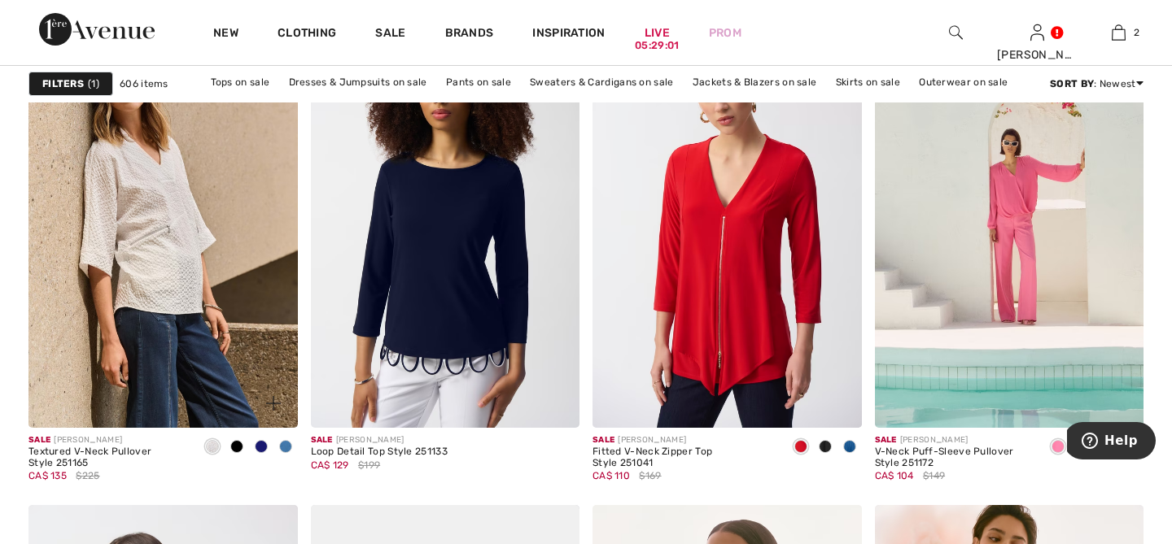
click at [285, 448] on span at bounding box center [285, 446] width 13 height 13
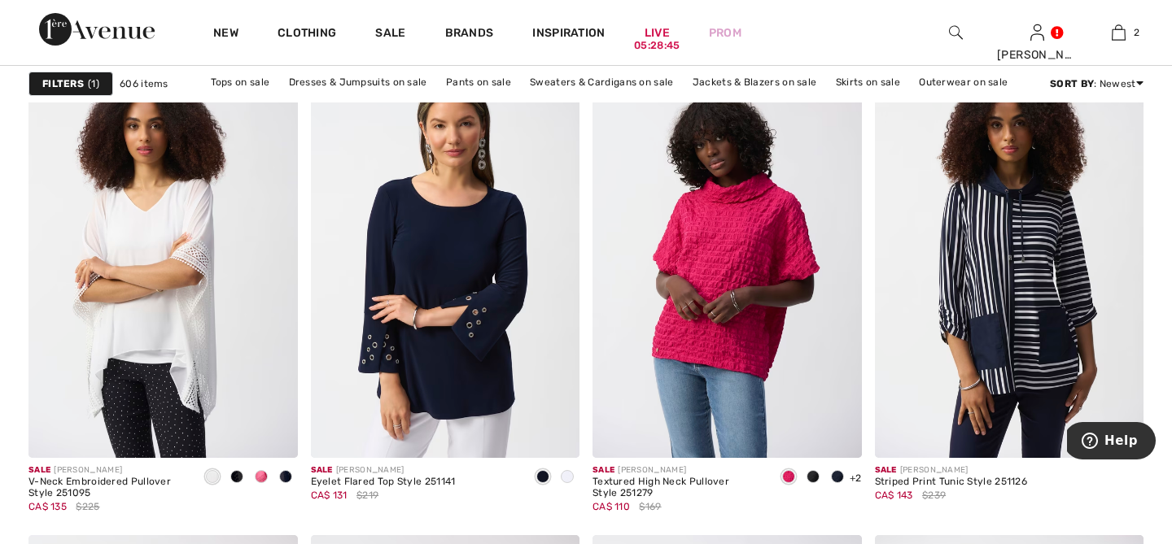
scroll to position [6629, 0]
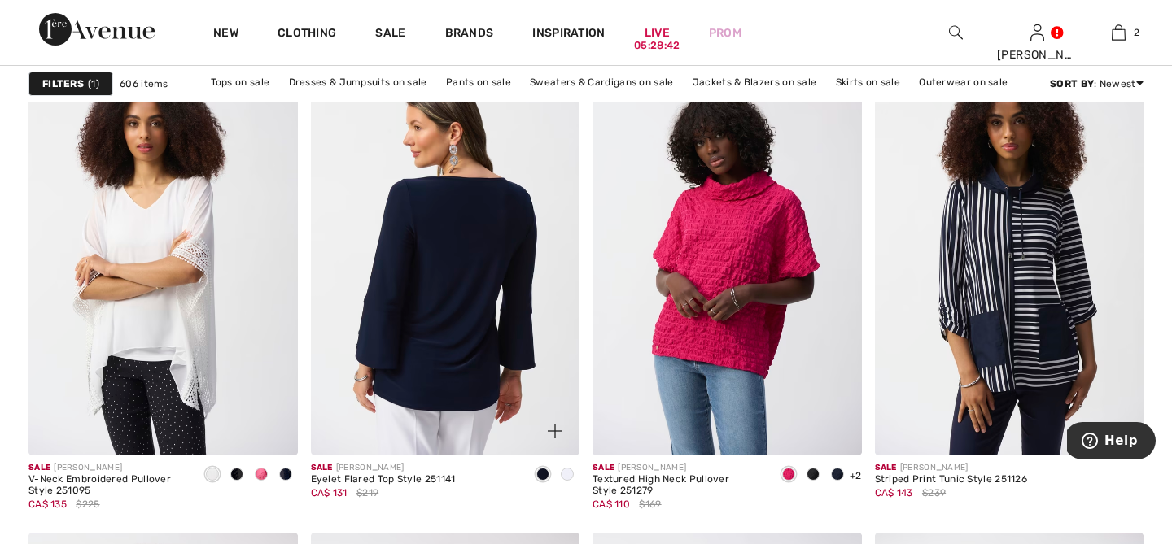
click at [478, 362] on img at bounding box center [445, 254] width 269 height 404
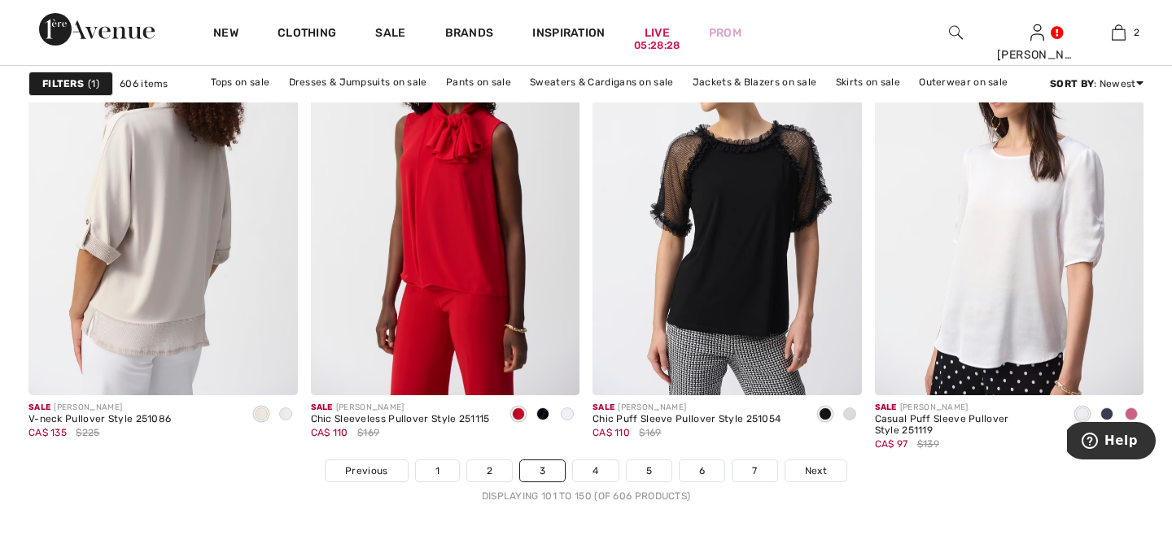
scroll to position [7210, 0]
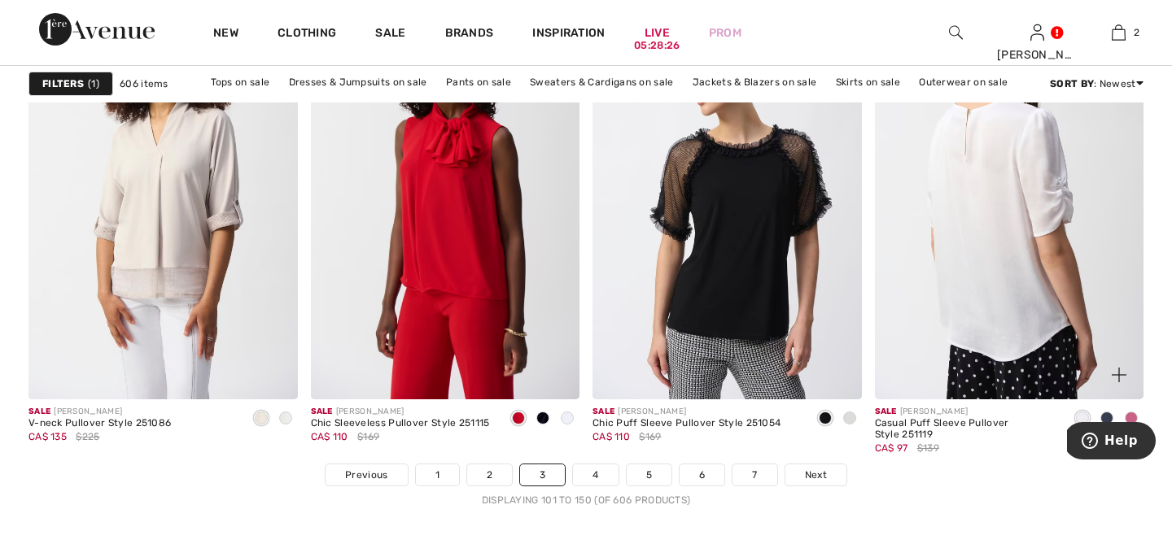
click at [1011, 303] on img at bounding box center [1009, 198] width 269 height 404
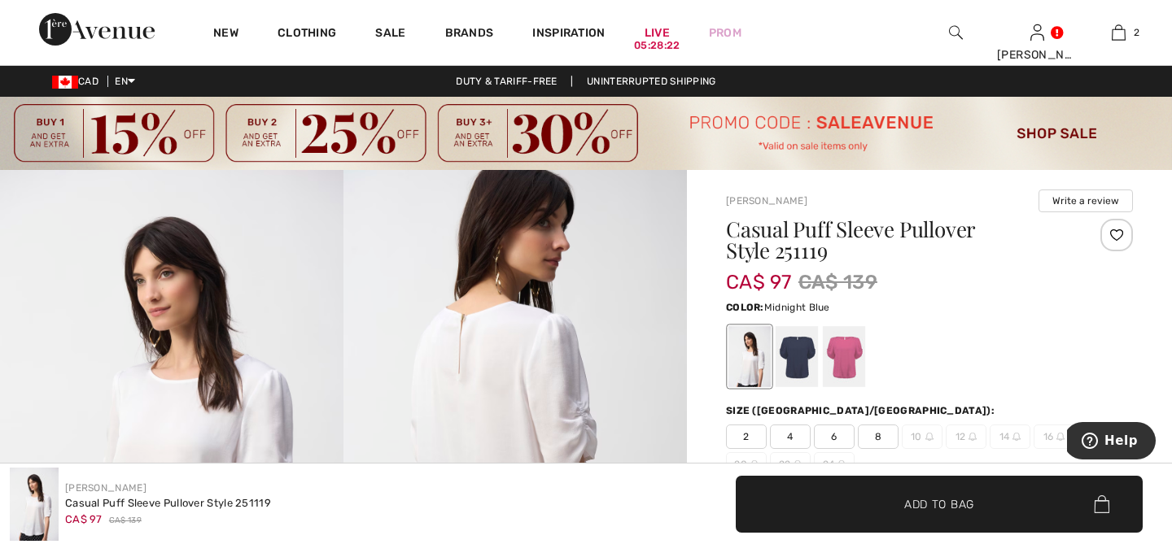
click at [801, 360] on div at bounding box center [796, 356] width 42 height 61
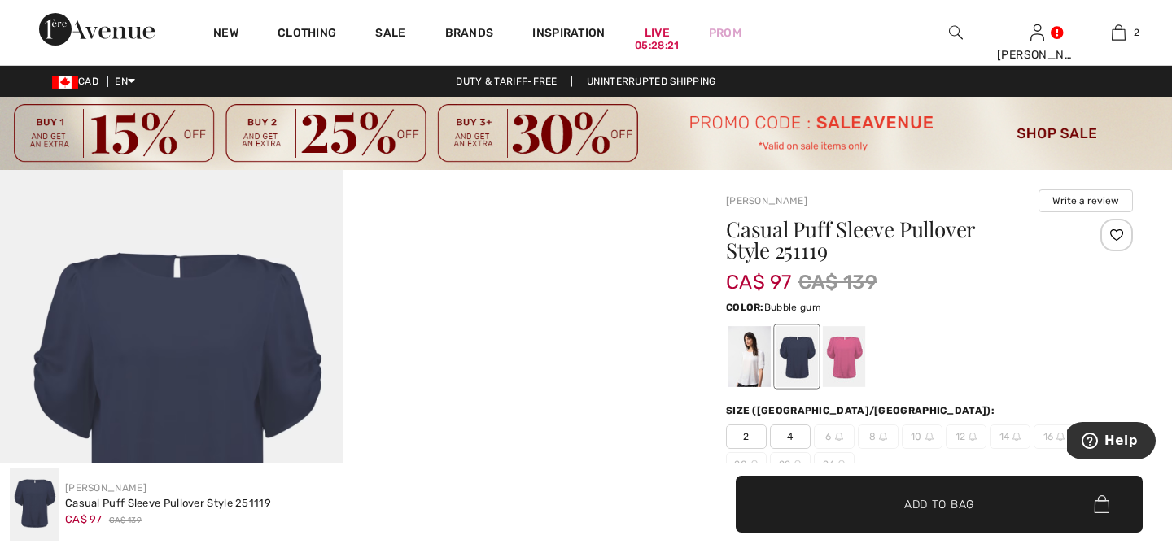
click at [846, 363] on div at bounding box center [844, 356] width 42 height 61
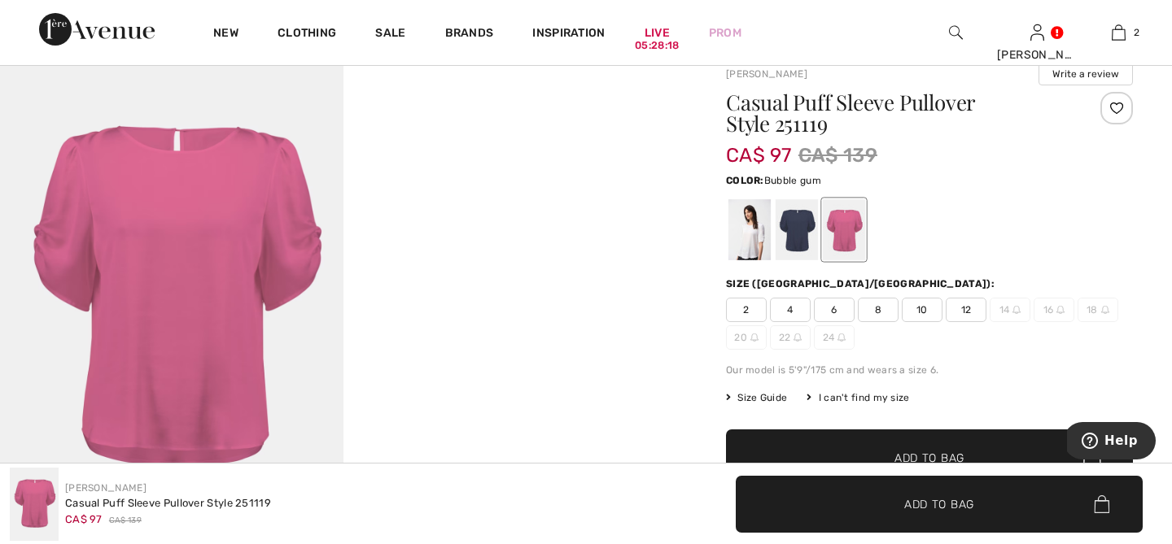
scroll to position [145, 0]
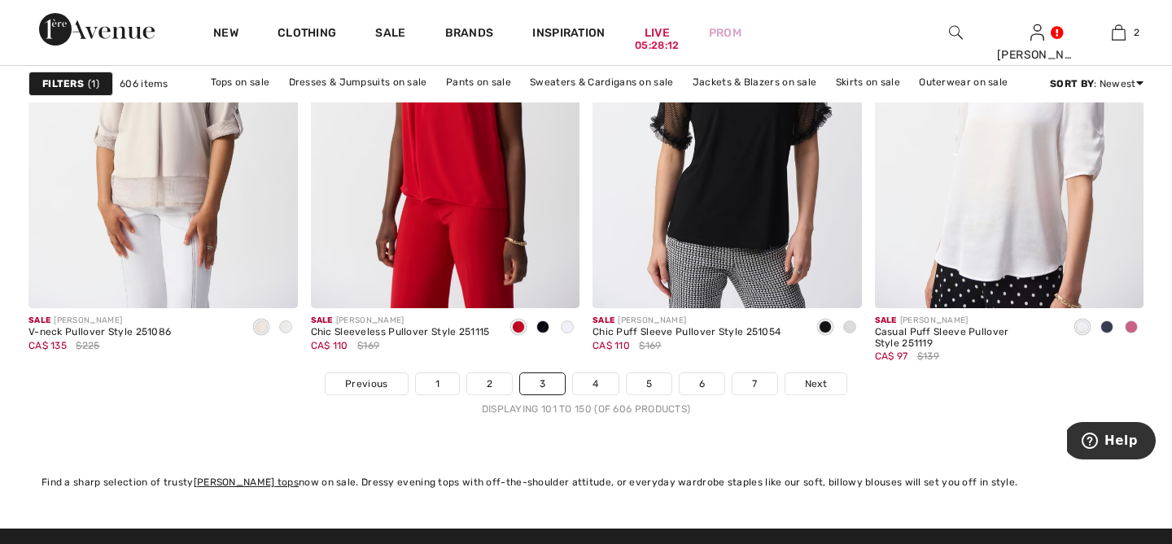
scroll to position [7261, 0]
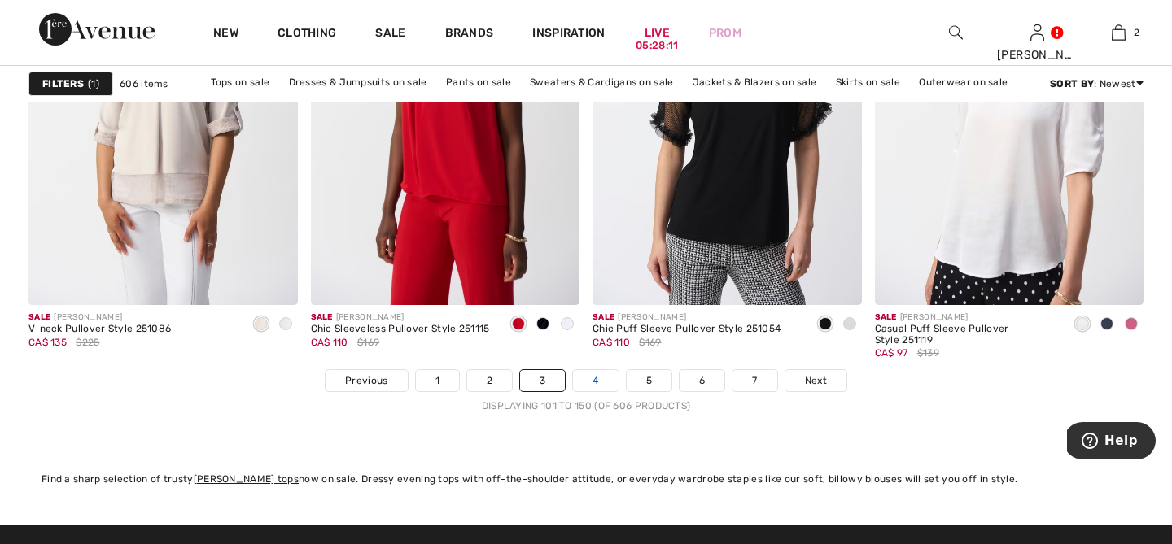
click at [598, 380] on link "4" at bounding box center [595, 380] width 45 height 21
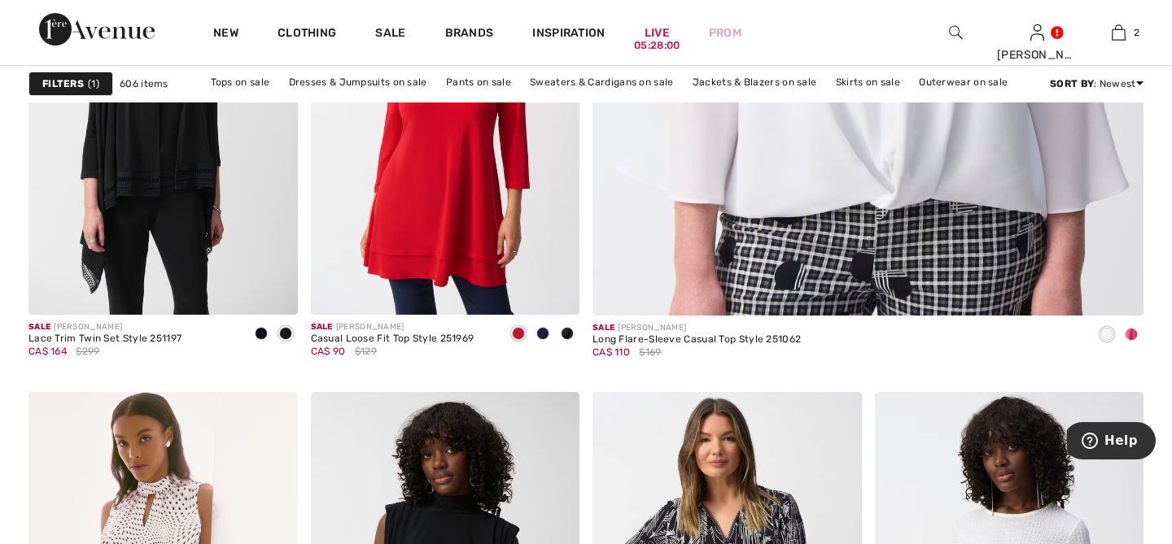
scroll to position [877, 0]
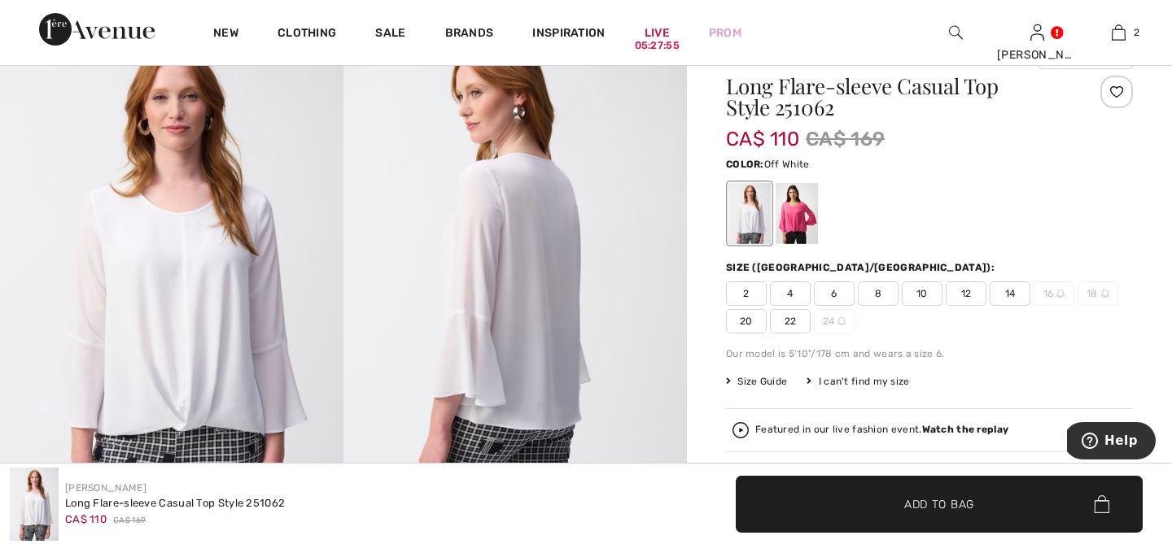
scroll to position [146, 0]
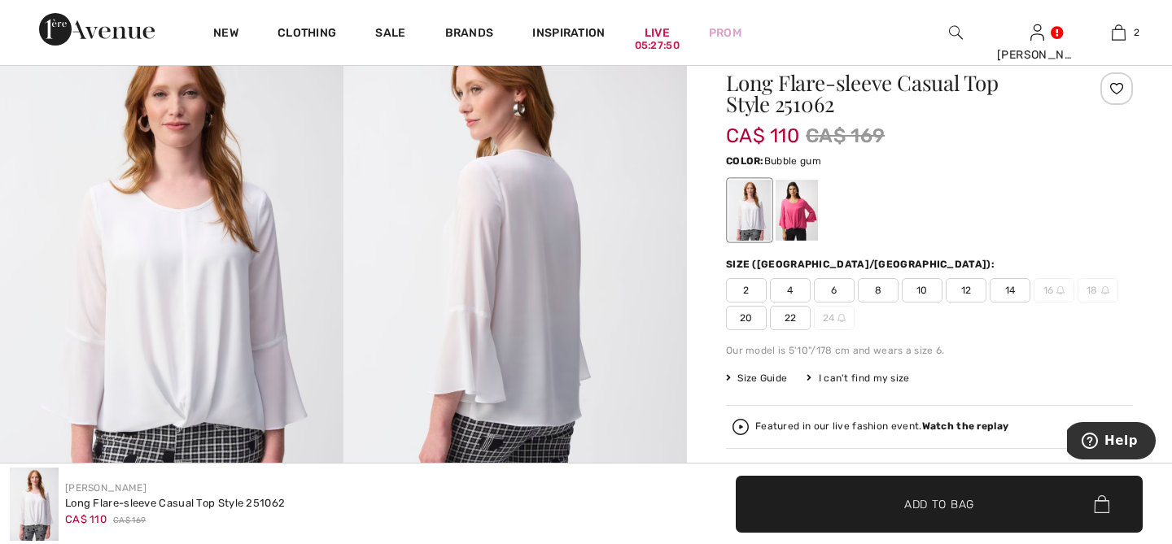
click at [783, 221] on div at bounding box center [796, 210] width 42 height 61
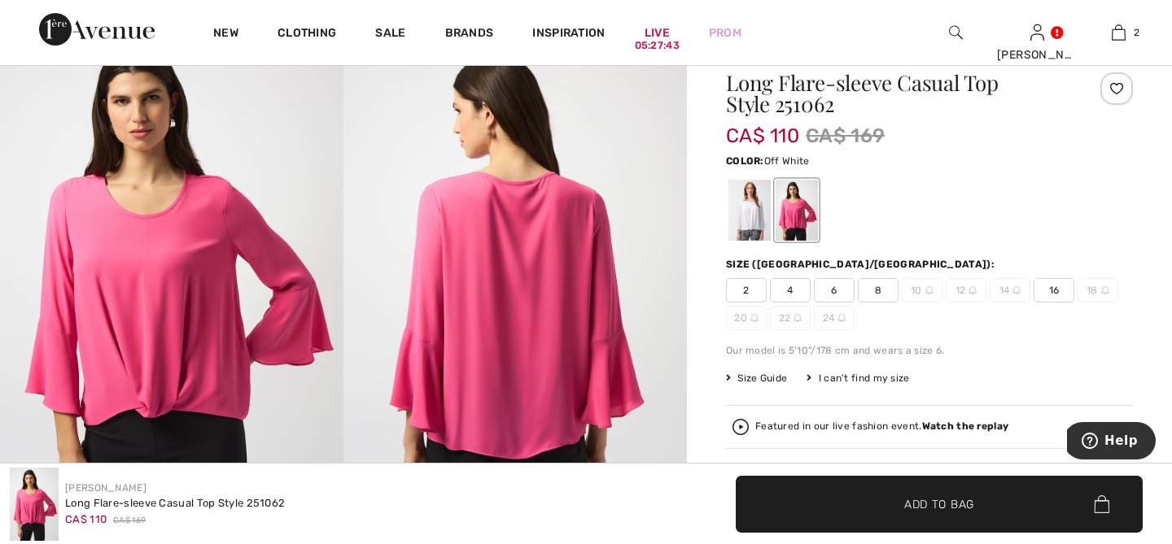
click at [750, 228] on div at bounding box center [749, 210] width 42 height 61
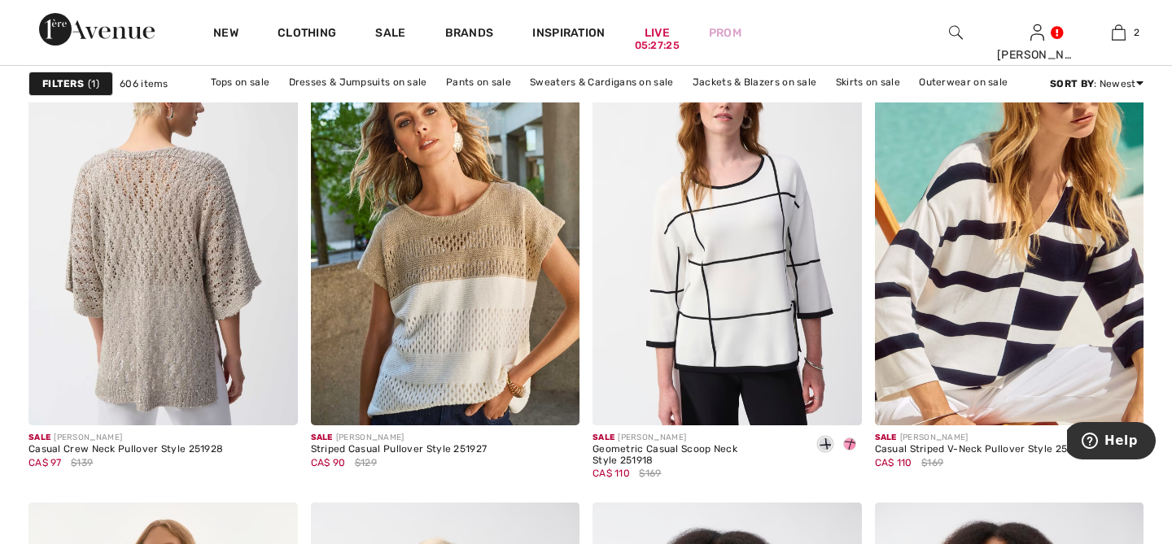
scroll to position [2400, 0]
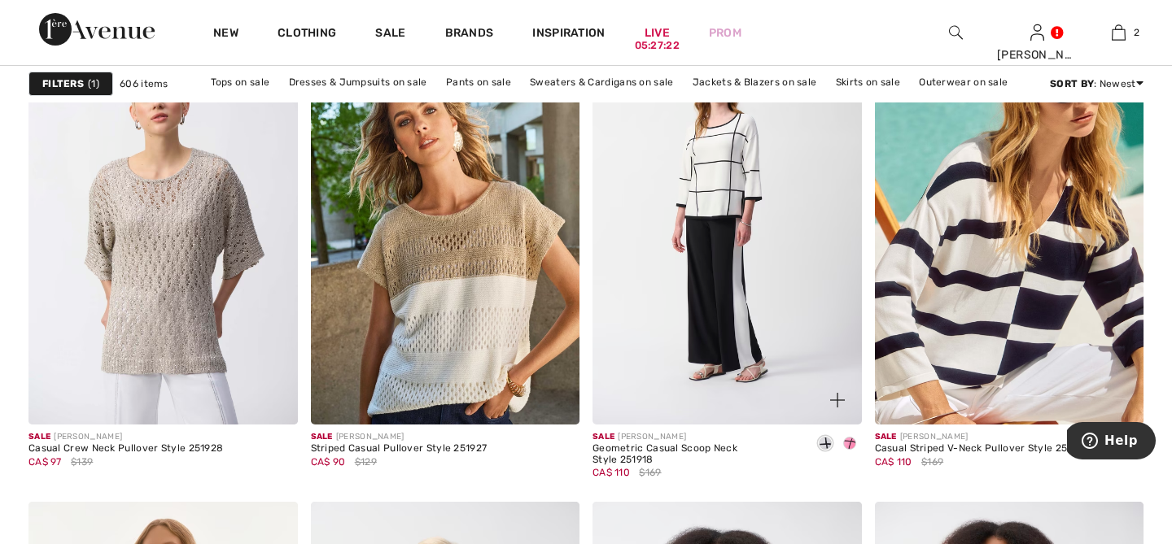
click at [760, 334] on img at bounding box center [726, 223] width 269 height 404
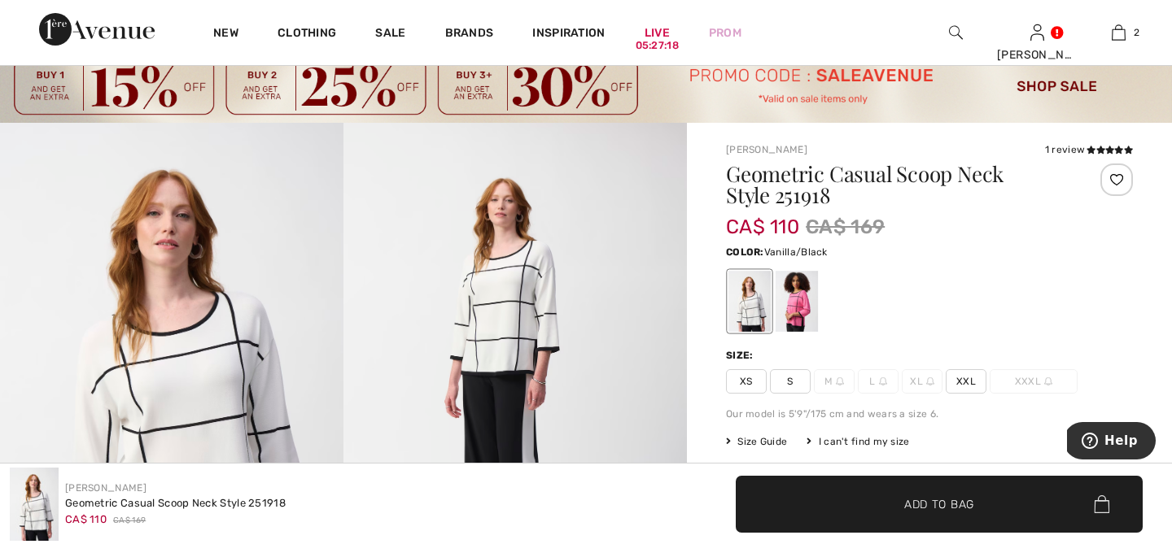
scroll to position [53, 0]
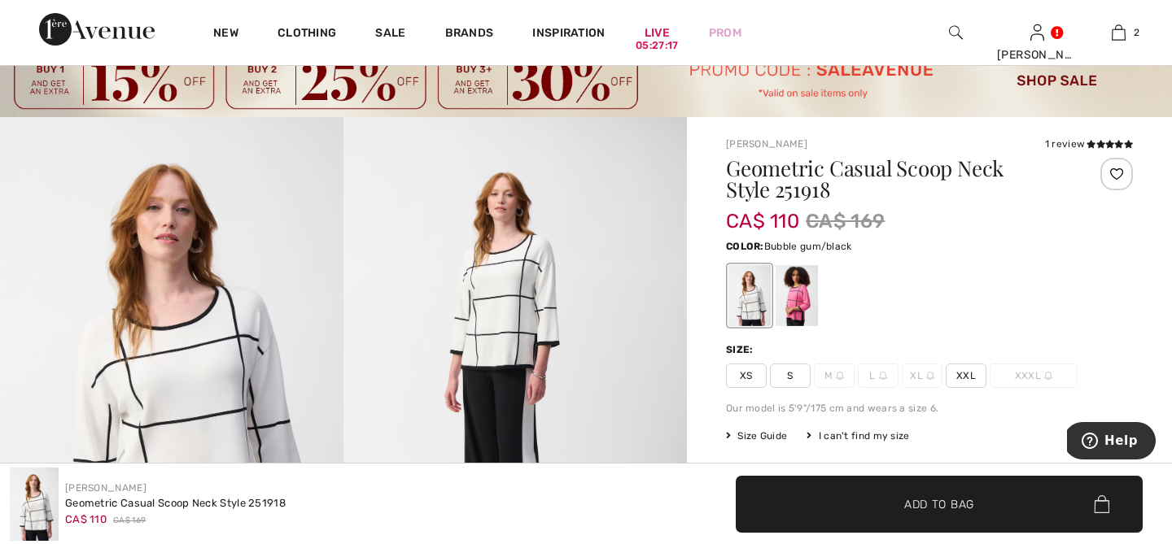
click at [798, 303] on div at bounding box center [796, 295] width 42 height 61
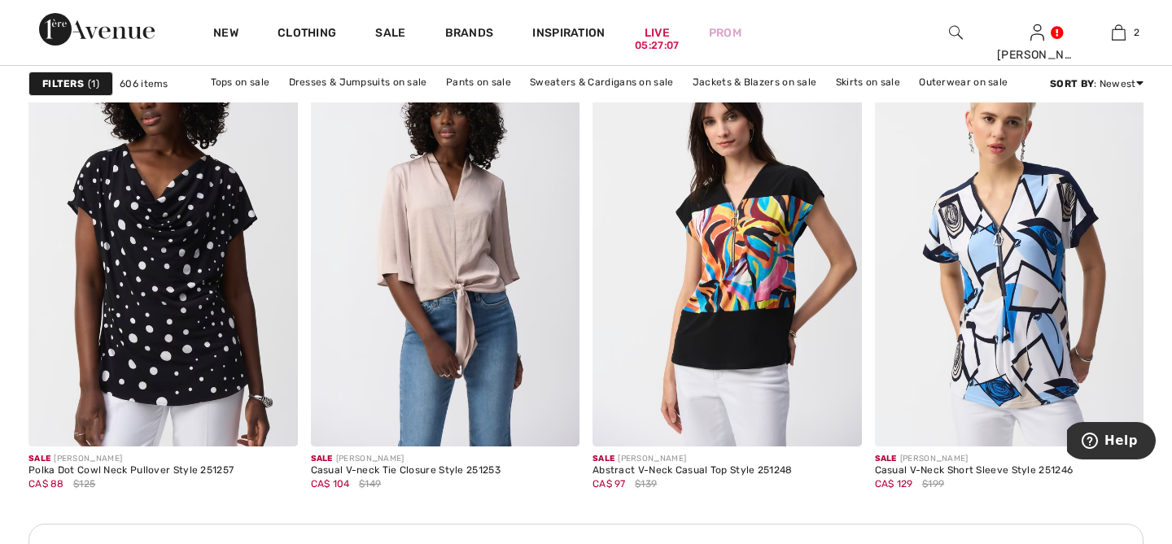
scroll to position [3469, 0]
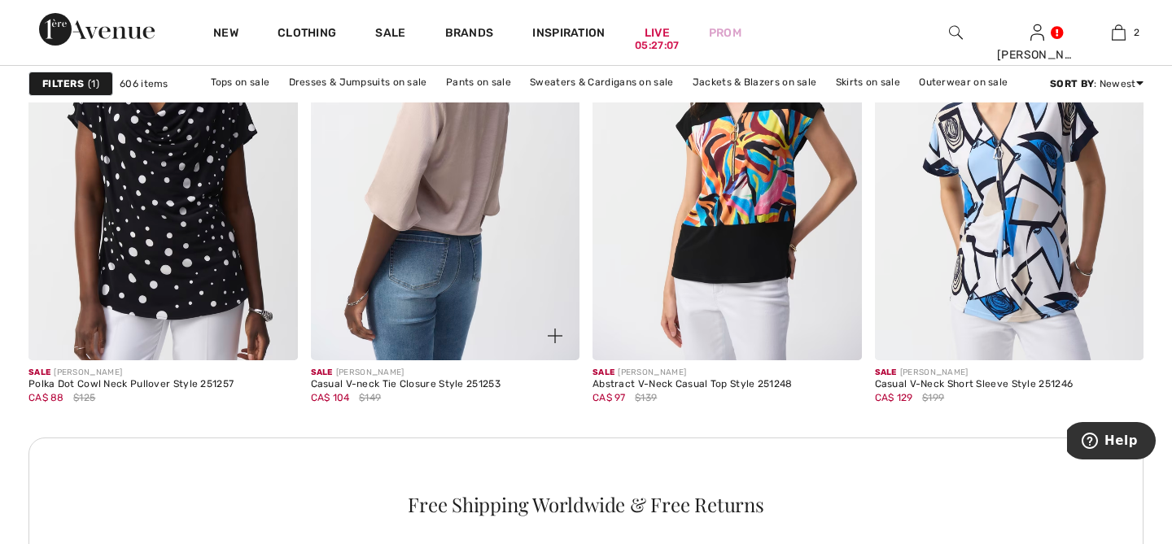
click at [403, 257] on img at bounding box center [445, 160] width 269 height 404
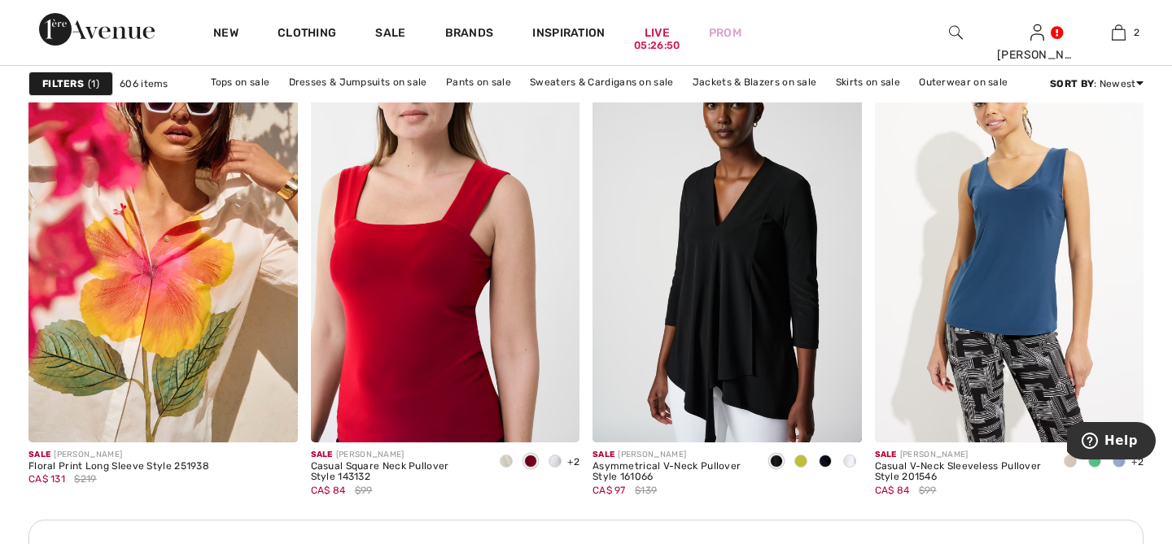
scroll to position [5508, 0]
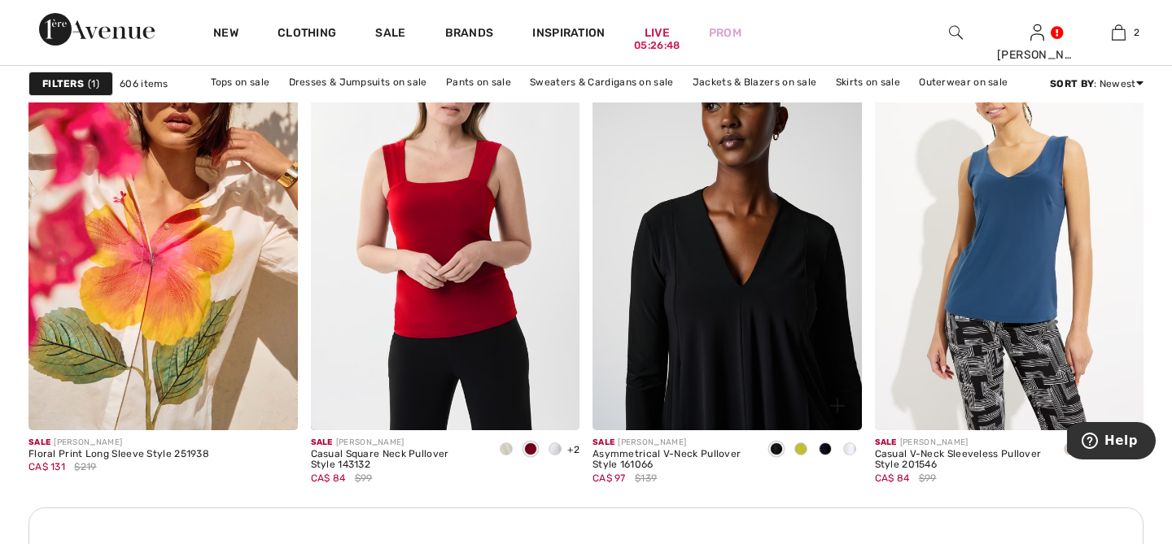
click at [776, 294] on img at bounding box center [726, 229] width 269 height 404
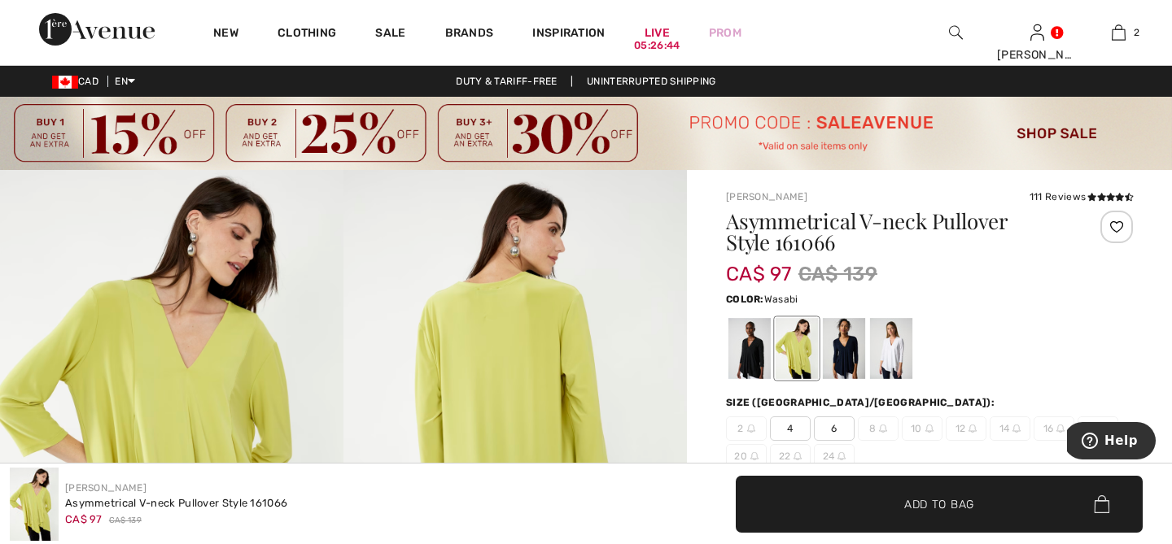
click at [802, 357] on div at bounding box center [796, 348] width 42 height 61
click at [846, 356] on div at bounding box center [844, 348] width 42 height 61
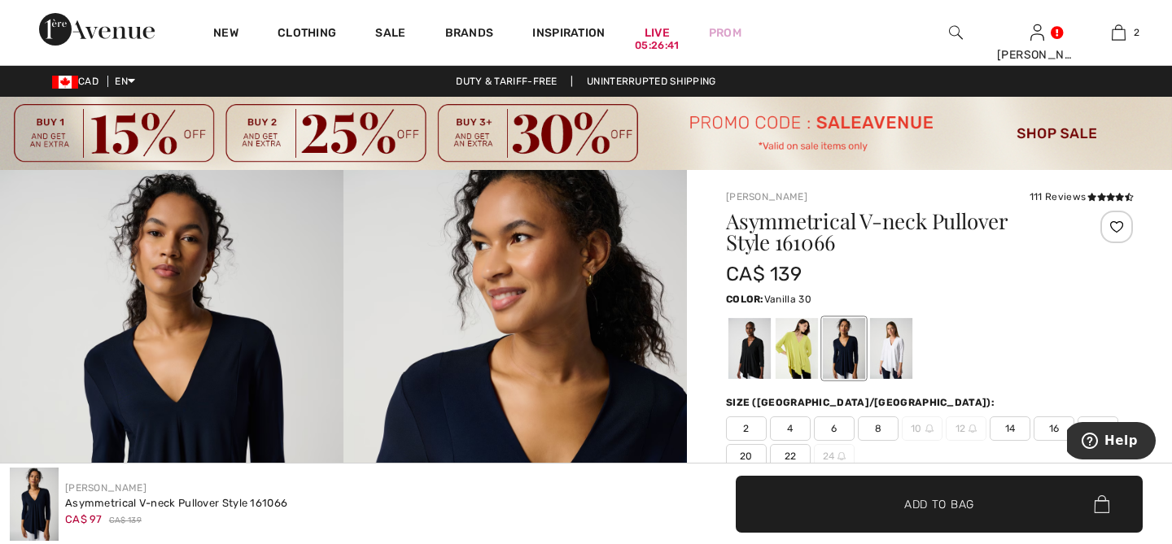
click at [893, 356] on div at bounding box center [891, 348] width 42 height 61
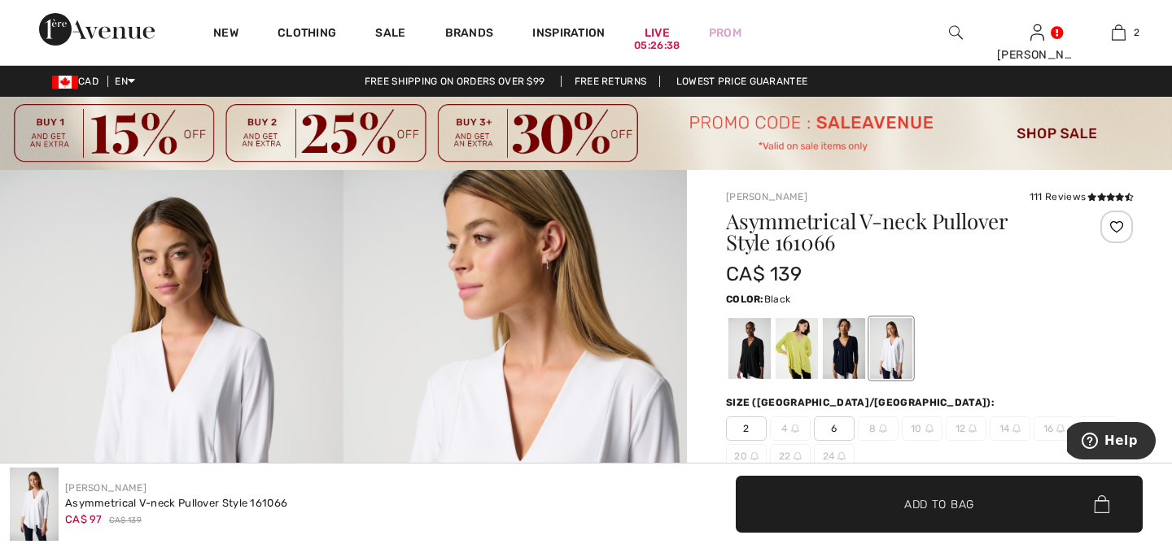
click at [753, 351] on div at bounding box center [749, 348] width 42 height 61
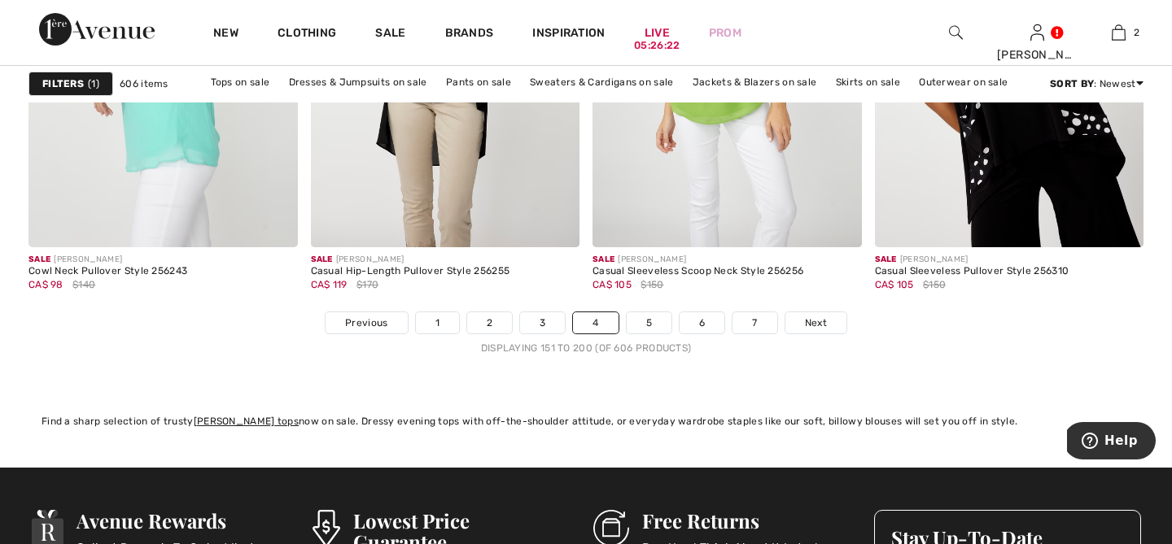
scroll to position [7363, 0]
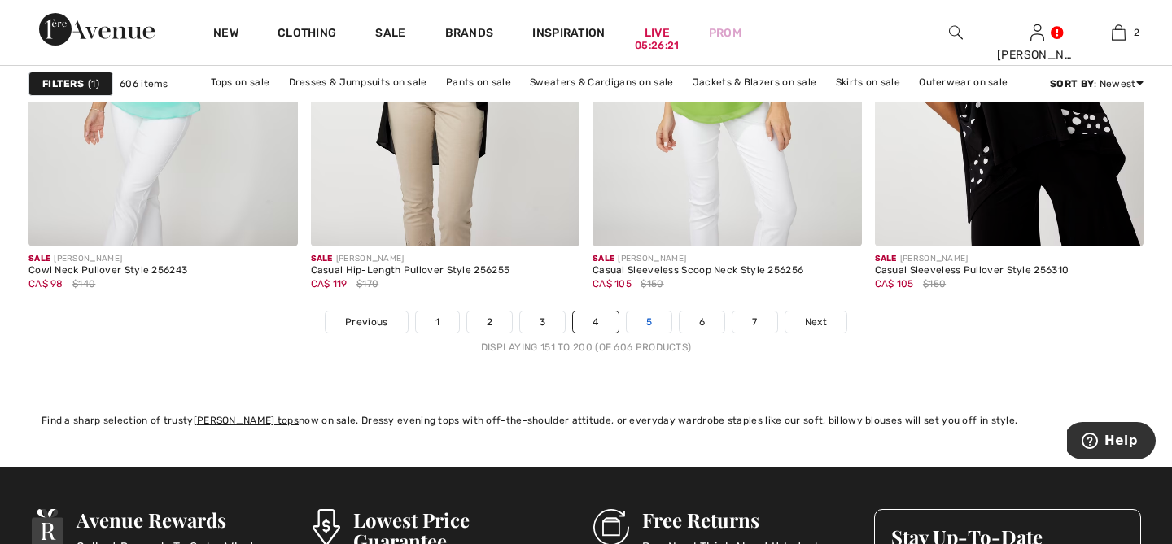
click at [650, 312] on link "5" at bounding box center [648, 322] width 45 height 21
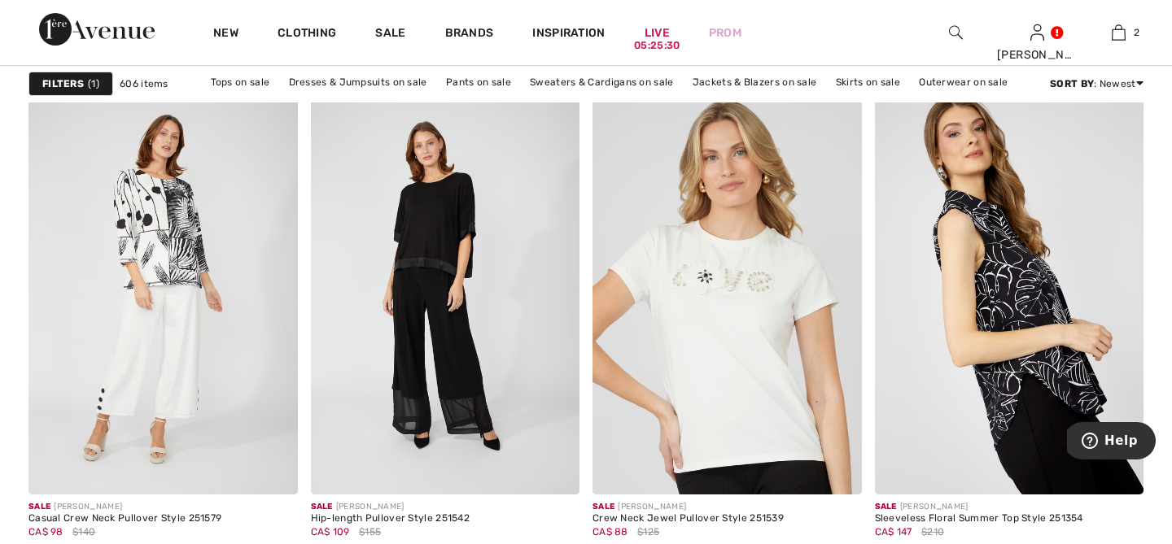
scroll to position [6111, 0]
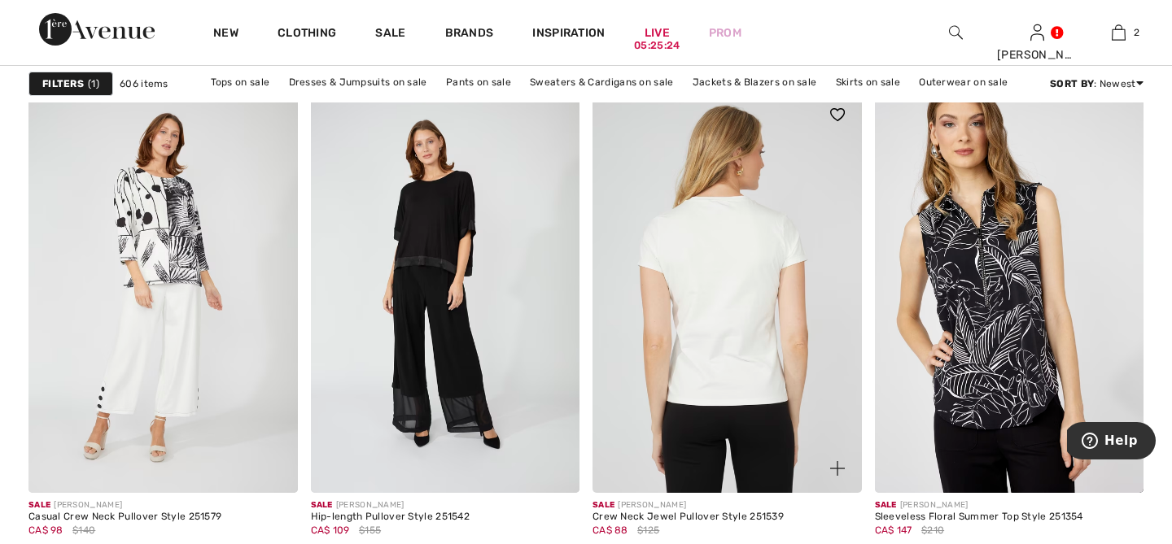
click at [785, 286] on img at bounding box center [726, 292] width 269 height 404
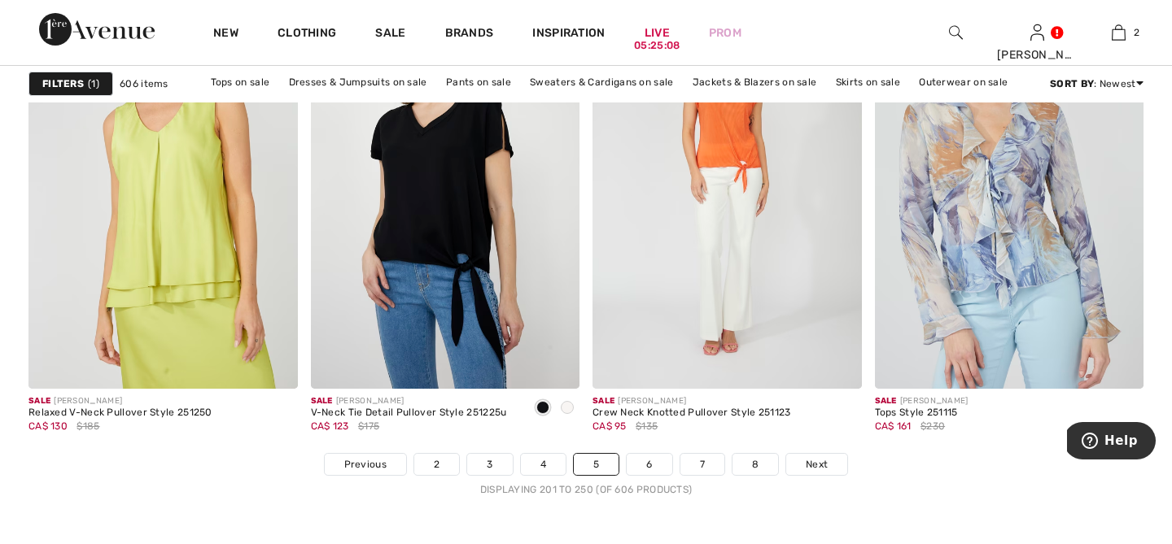
scroll to position [7227, 0]
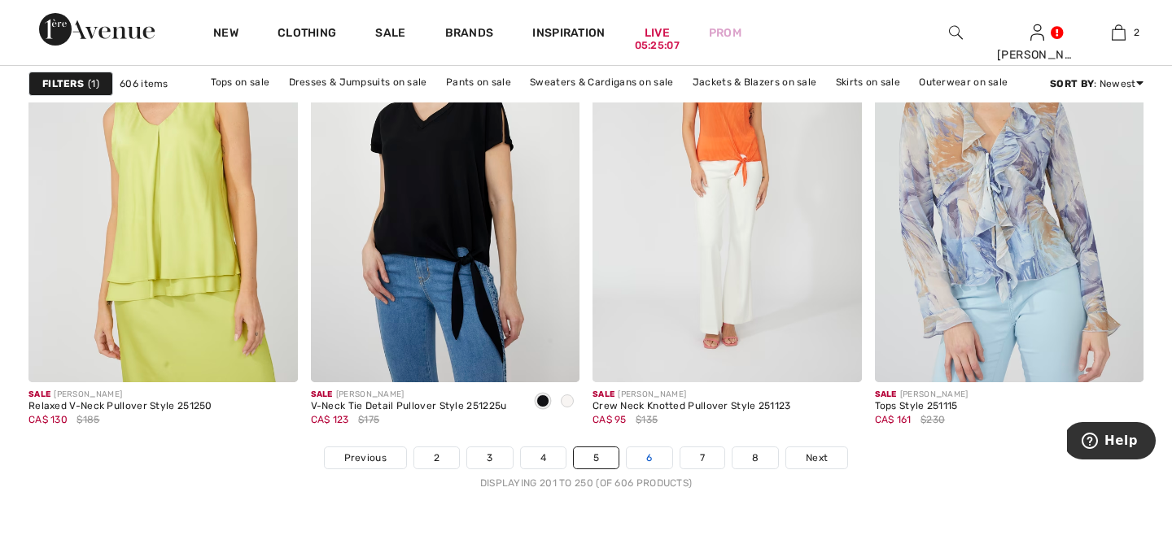
click at [650, 461] on link "6" at bounding box center [648, 457] width 45 height 21
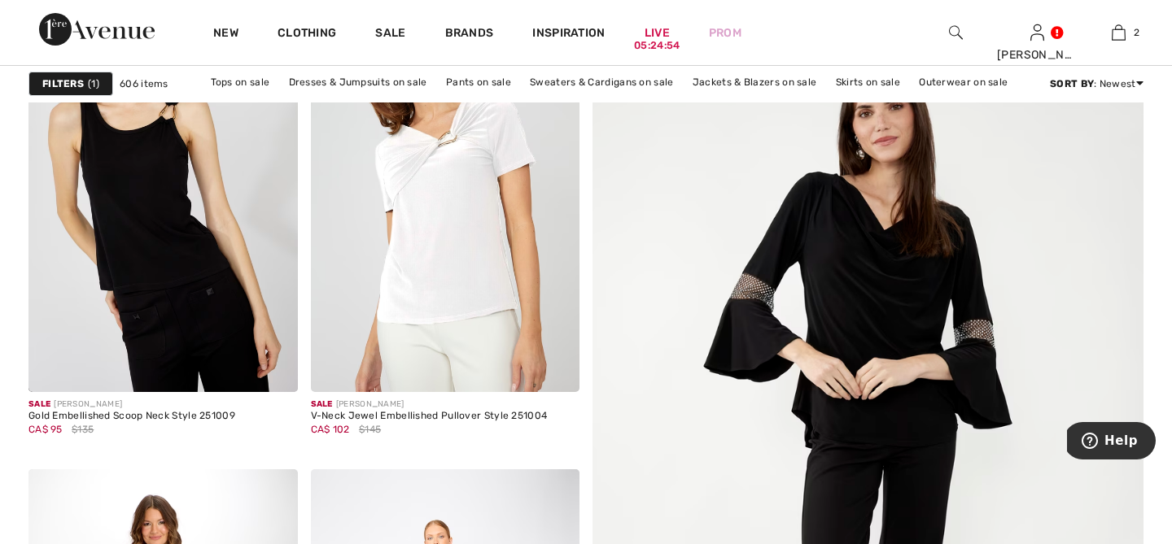
scroll to position [333, 0]
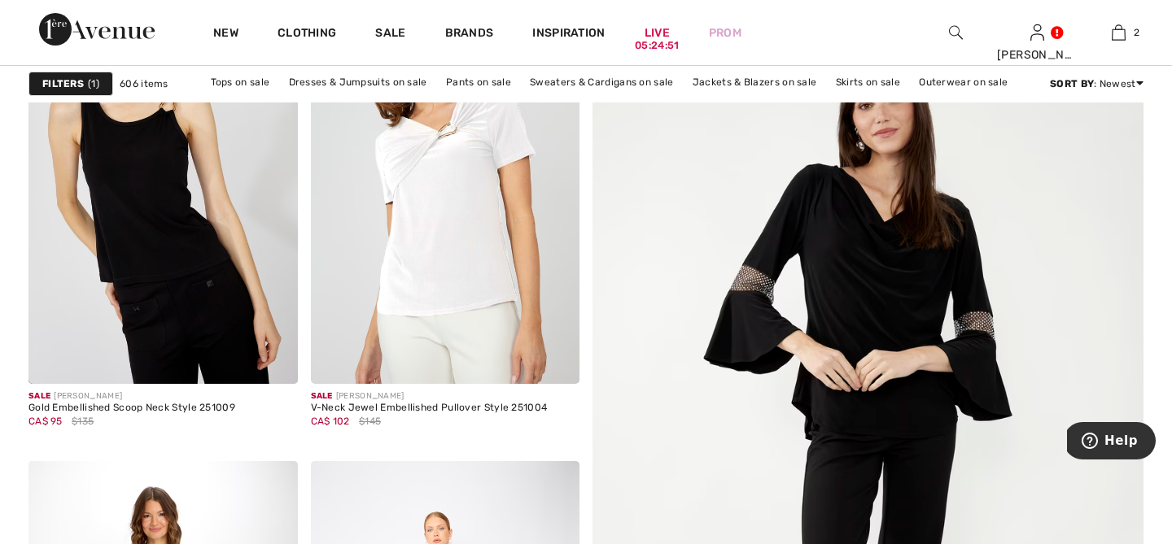
click at [731, 288] on img at bounding box center [867, 476] width 661 height 992
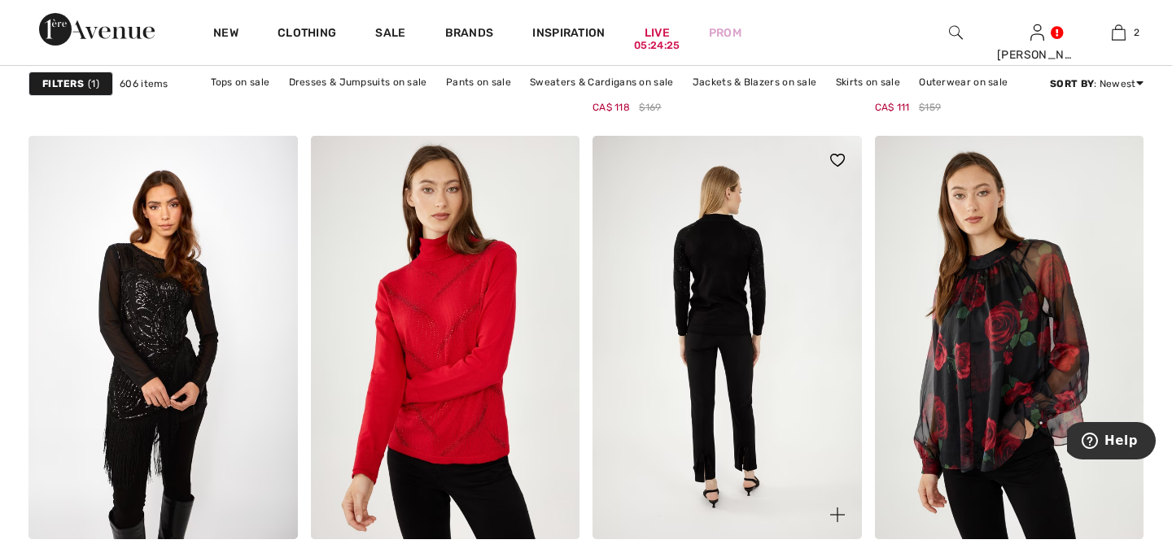
scroll to position [2809, 0]
click at [742, 247] on img at bounding box center [726, 339] width 269 height 404
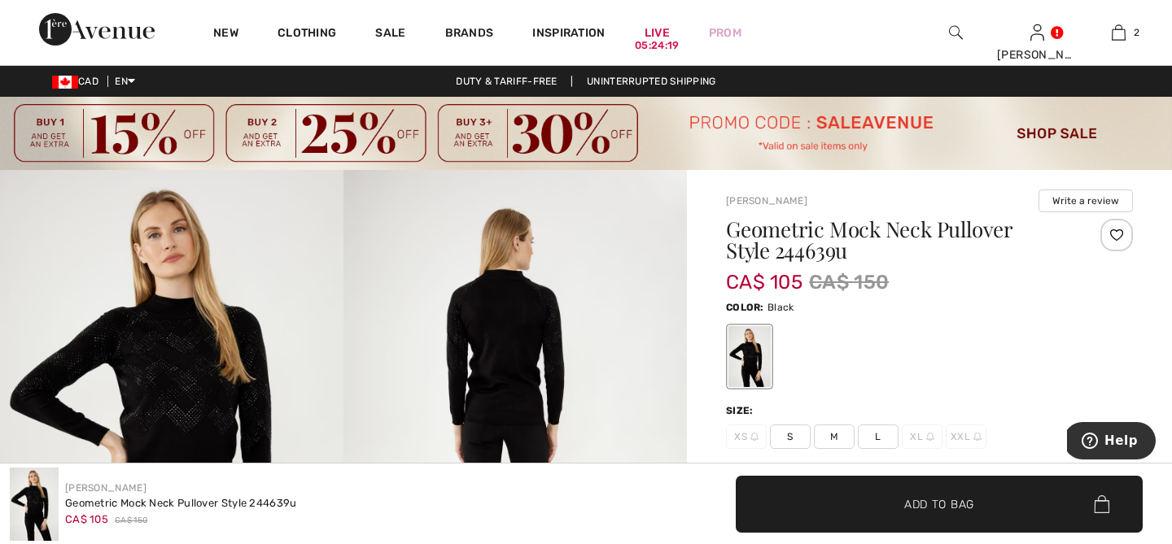
click at [152, 363] on img at bounding box center [171, 427] width 343 height 515
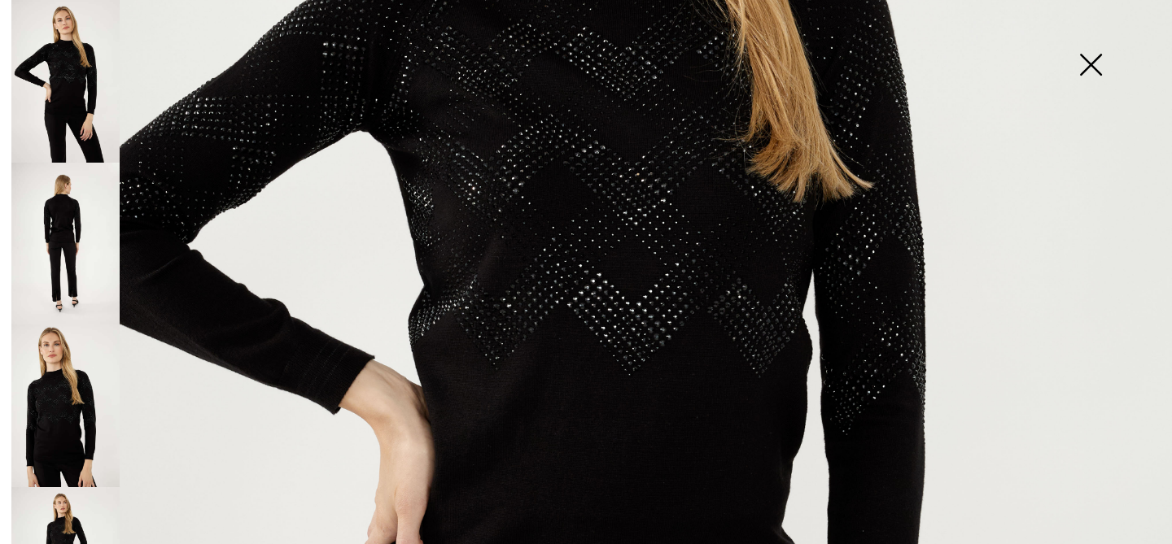
scroll to position [532, 0]
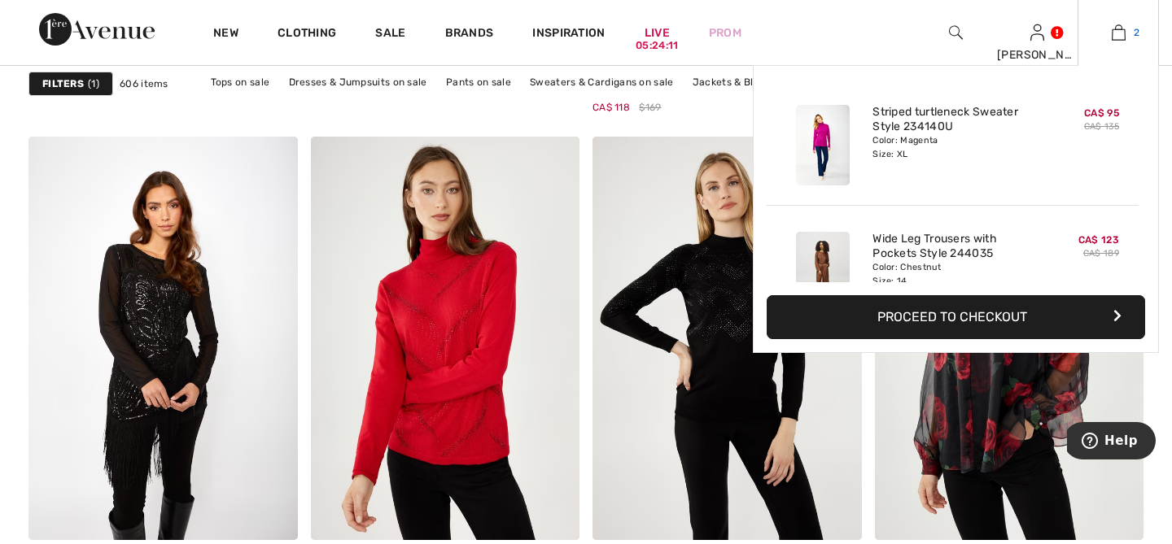
click at [1115, 32] on img at bounding box center [1118, 33] width 14 height 20
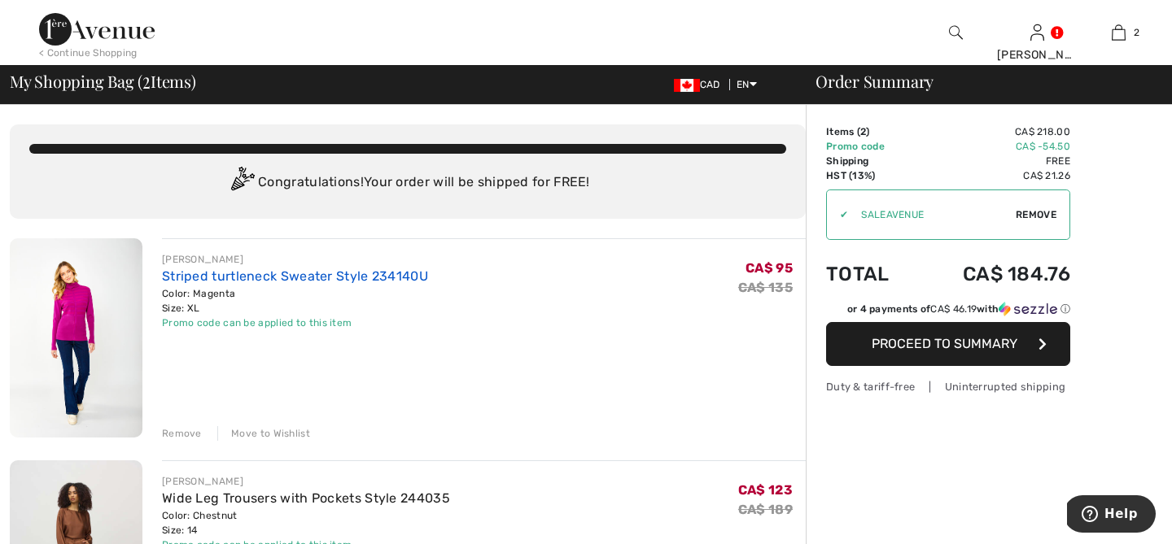
click at [231, 277] on link "Striped turtleneck Sweater Style 234140U" at bounding box center [295, 275] width 266 height 15
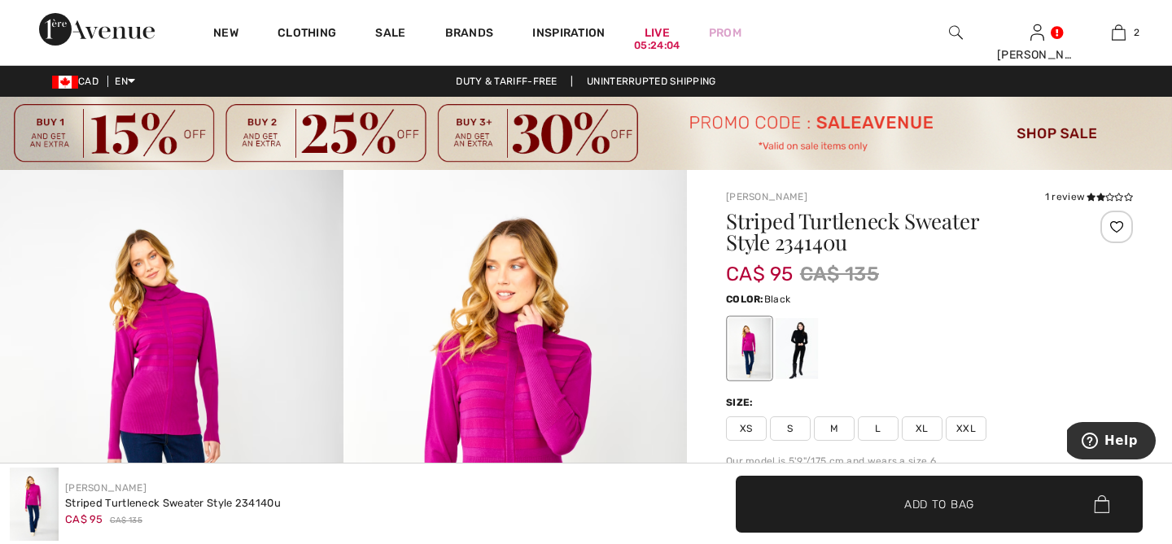
click at [792, 356] on div at bounding box center [796, 348] width 42 height 61
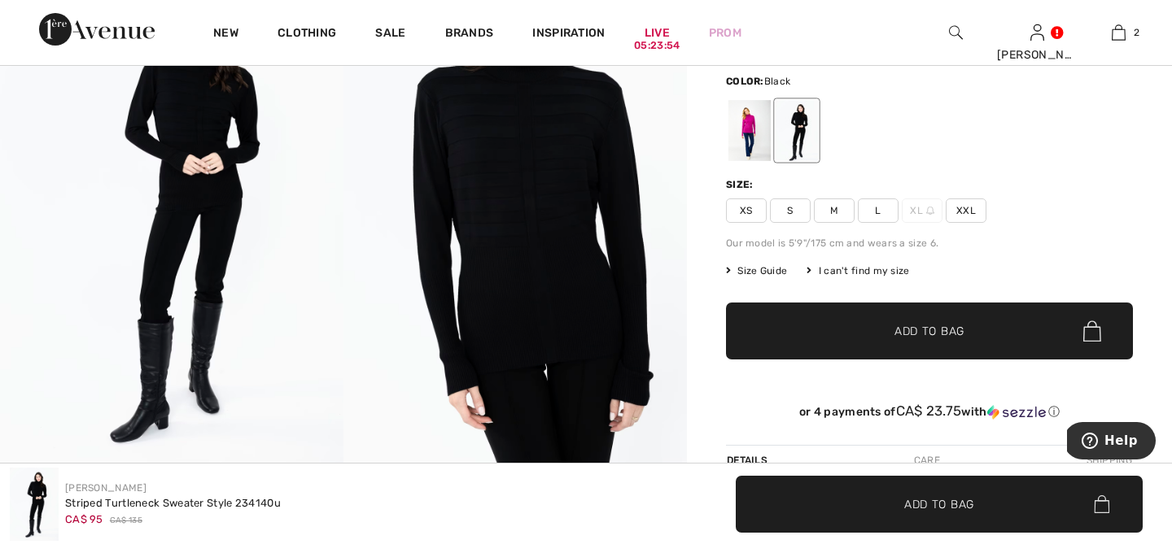
scroll to position [207, 0]
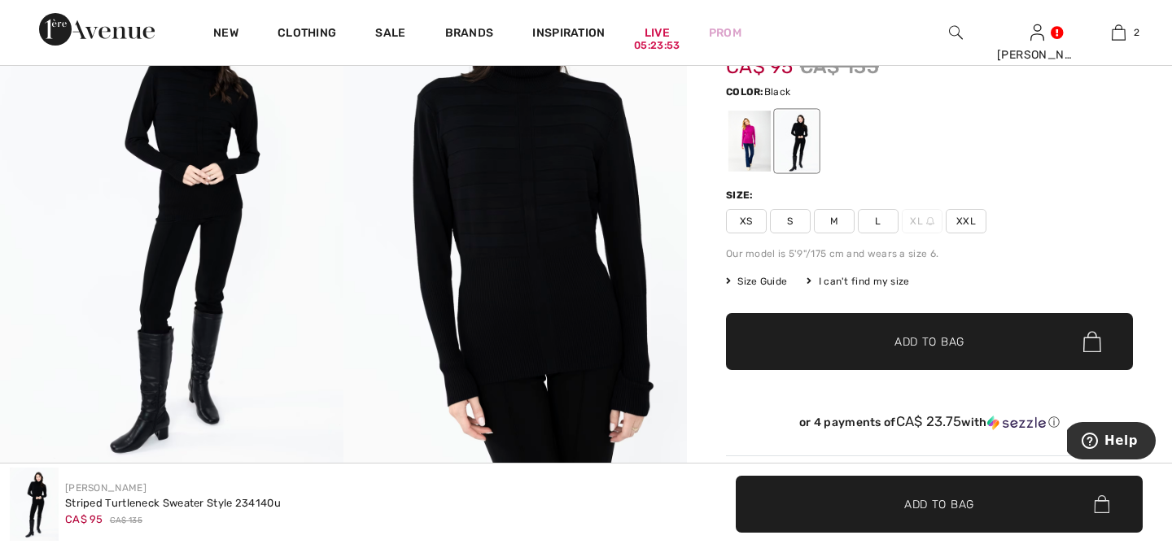
click at [876, 225] on span "L" at bounding box center [878, 221] width 41 height 24
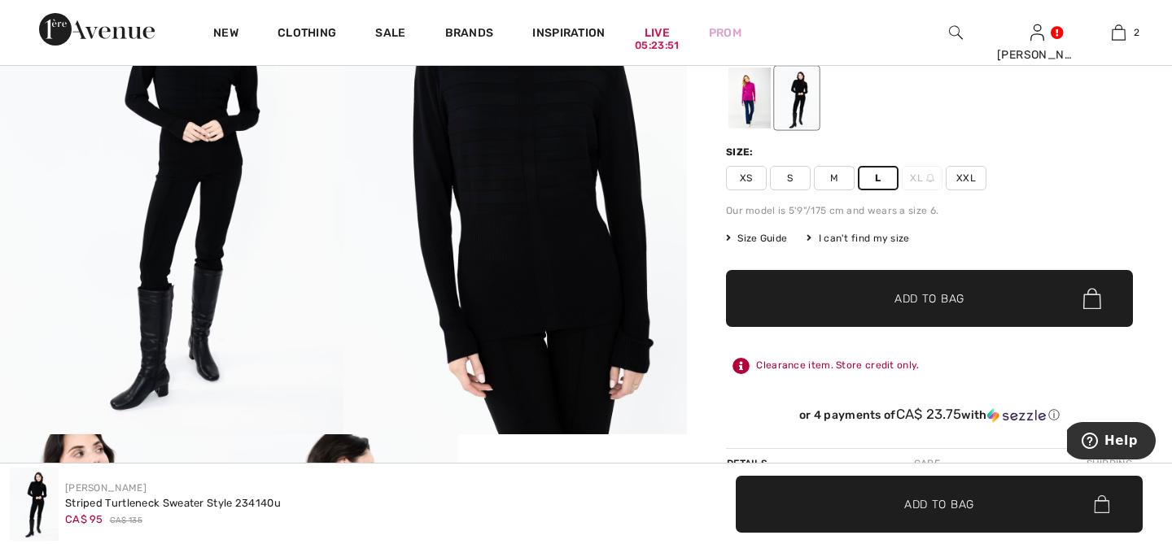
scroll to position [251, 0]
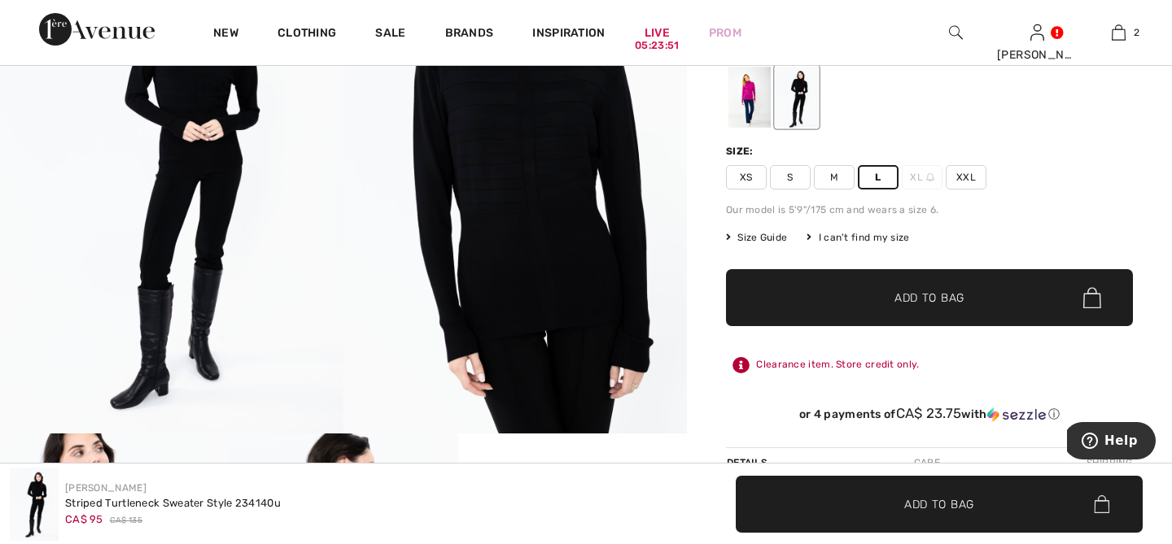
click at [888, 292] on span "✔ Added to Bag" at bounding box center [904, 298] width 99 height 17
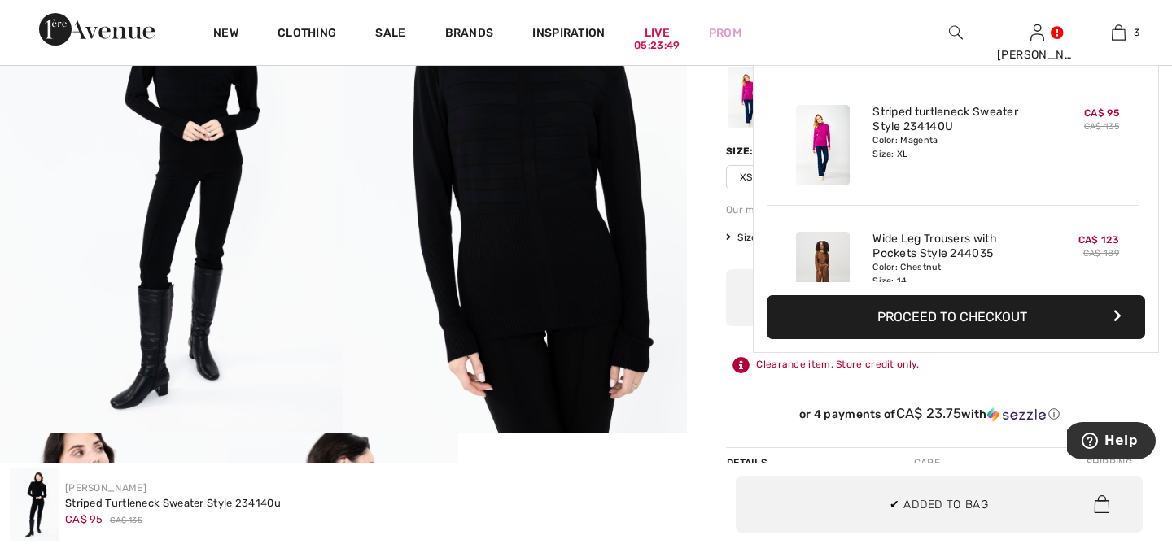
scroll to position [177, 0]
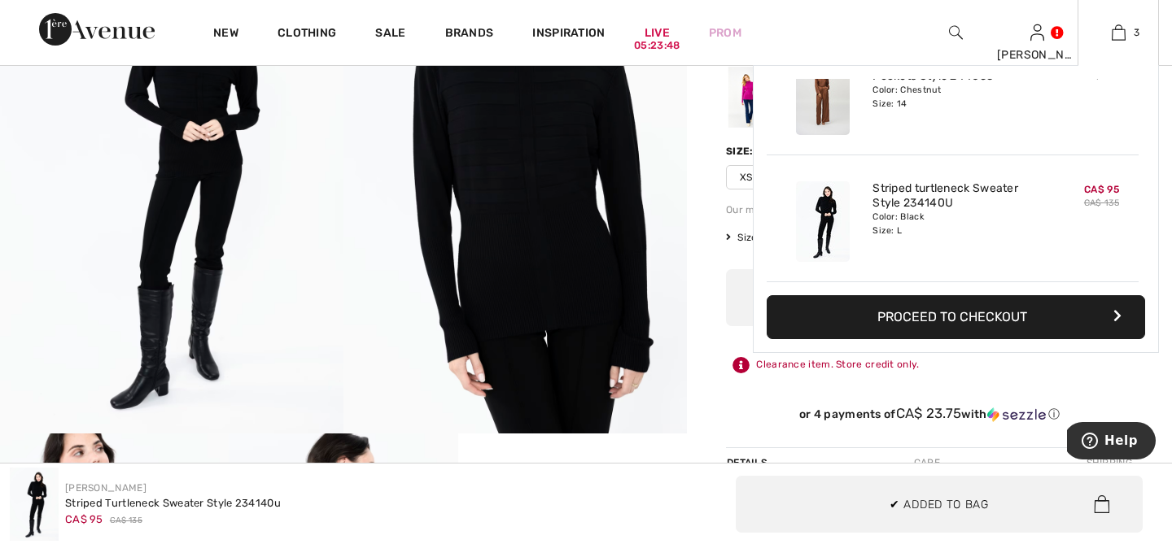
click at [928, 325] on button "Proceed to Checkout" at bounding box center [955, 317] width 378 height 44
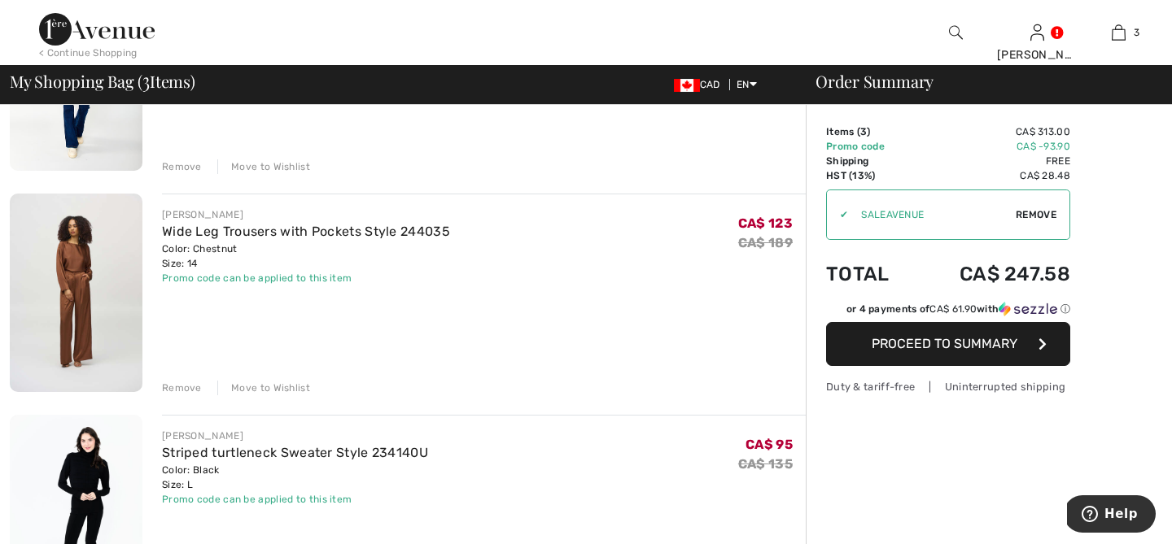
scroll to position [266, 0]
